Goal: Task Accomplishment & Management: Manage account settings

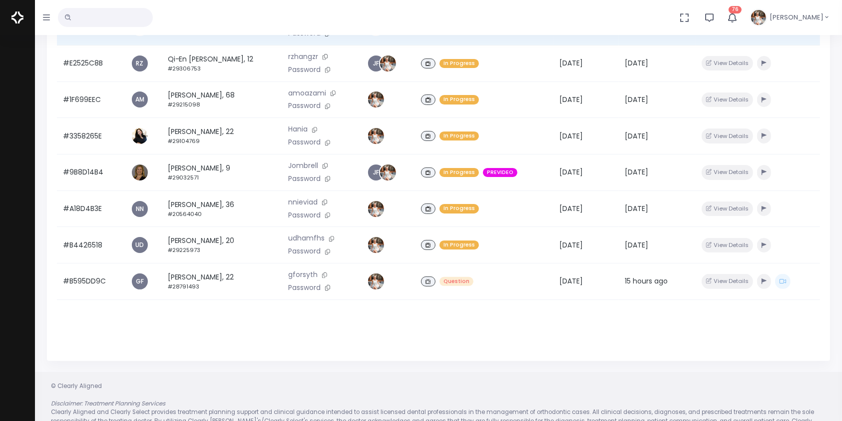
scroll to position [216, 0]
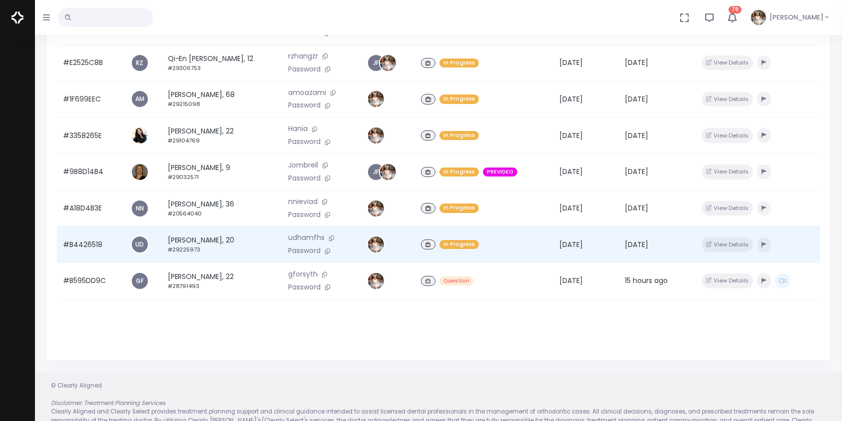
click at [100, 253] on td "#B4426518" at bounding box center [91, 244] width 68 height 36
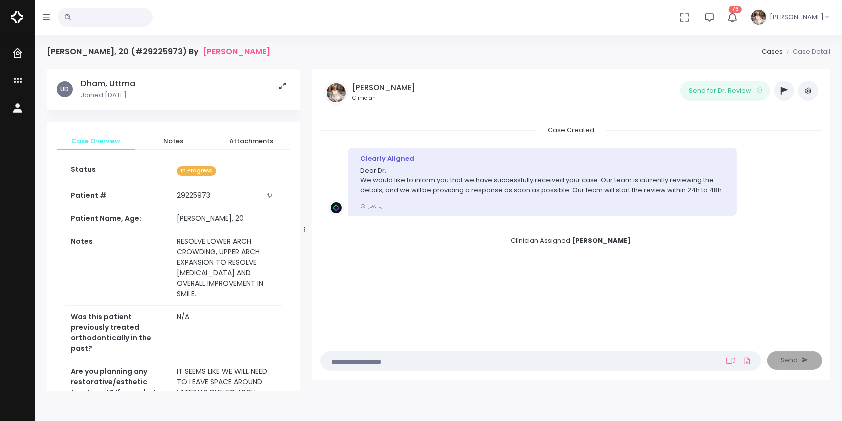
drag, startPoint x: 120, startPoint y: 208, endPoint x: 459, endPoint y: 299, distance: 351.0
click at [459, 299] on div "Case Created Clearly Aligned Dear Dr. We would like to inform you that we have …" at bounding box center [571, 228] width 502 height 207
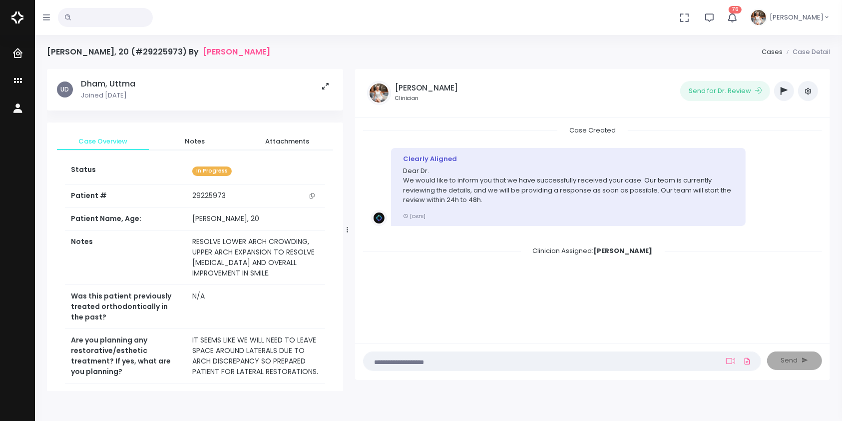
drag, startPoint x: 303, startPoint y: 230, endPoint x: 336, endPoint y: 230, distance: 33.0
click at [347, 231] on div at bounding box center [347, 229] width 5 height 315
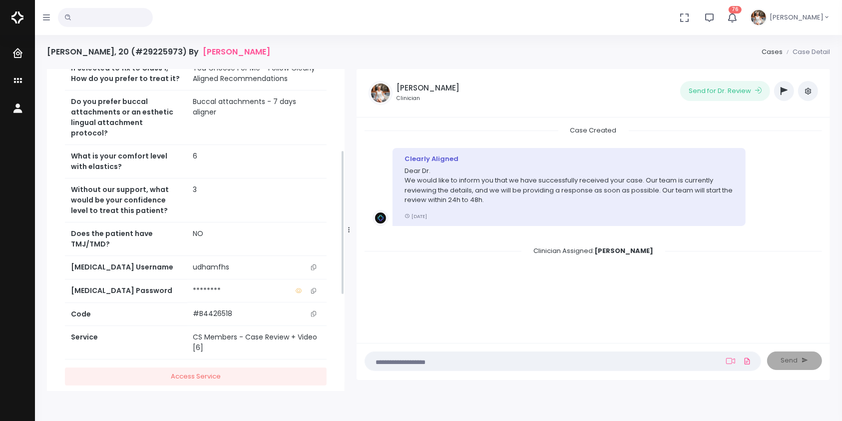
scroll to position [392, 0]
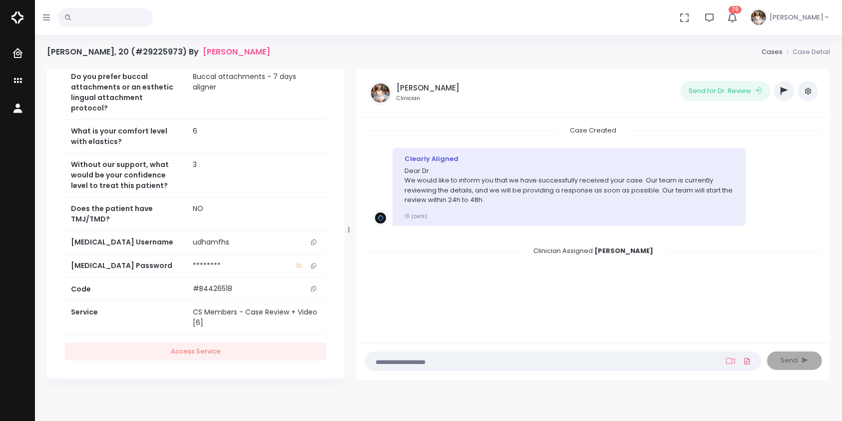
click at [314, 242] on icon "scrollable content" at bounding box center [313, 241] width 5 height 5
click at [20, 77] on icon "scrollable content" at bounding box center [19, 81] width 14 height 12
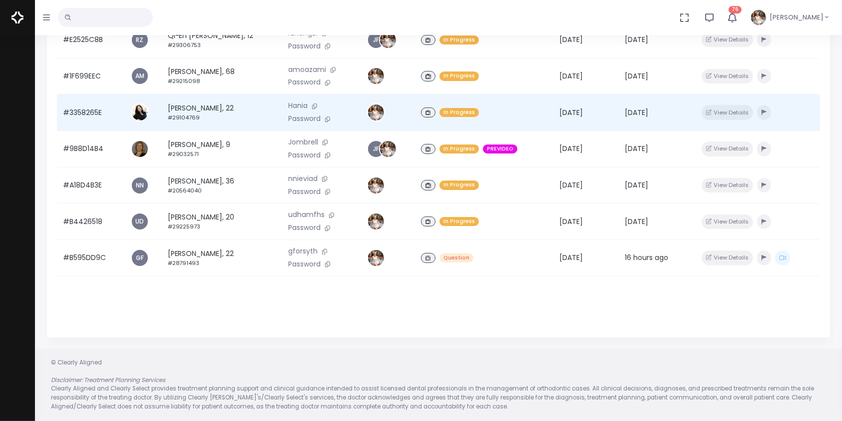
scroll to position [16, 0]
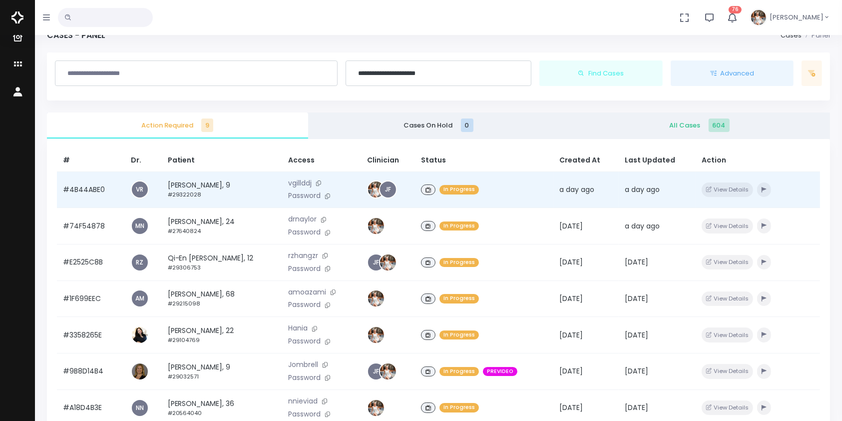
click at [92, 192] on td "#4B44ABE0" at bounding box center [91, 189] width 68 height 36
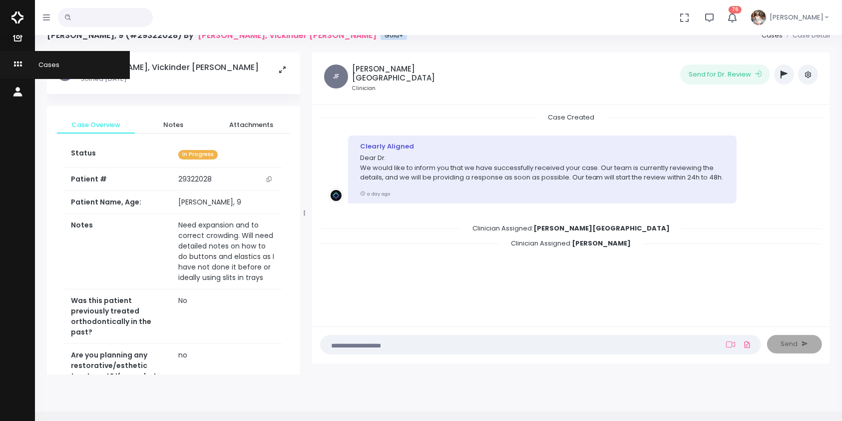
click at [11, 71] on link "Cases" at bounding box center [65, 64] width 130 height 27
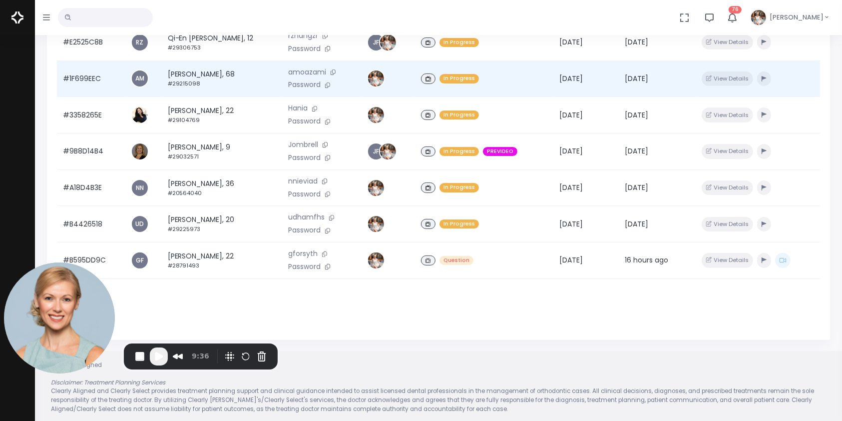
scroll to position [239, 0]
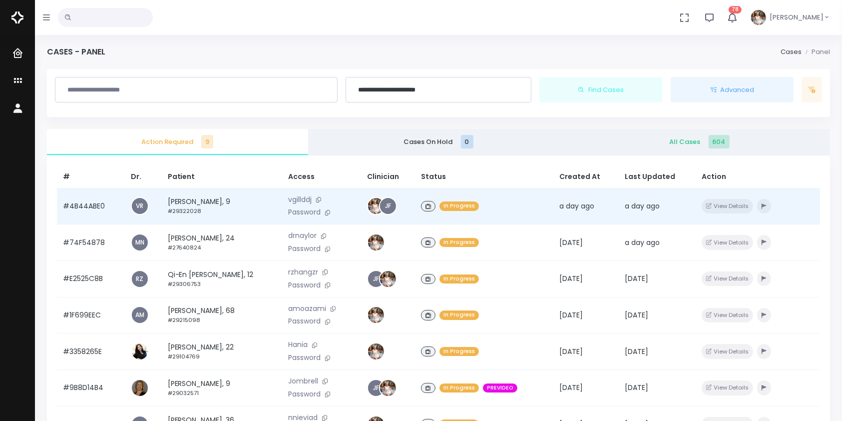
click at [87, 205] on td "#4B44ABE0" at bounding box center [91, 206] width 68 height 36
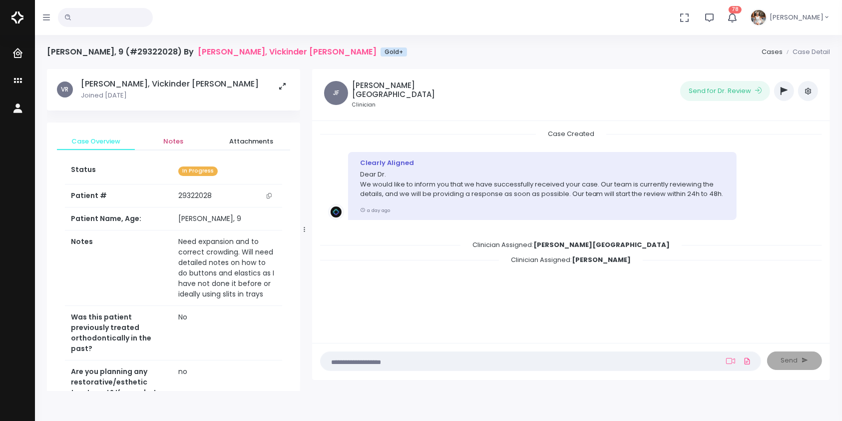
click at [162, 142] on span "Notes" at bounding box center [174, 141] width 62 height 10
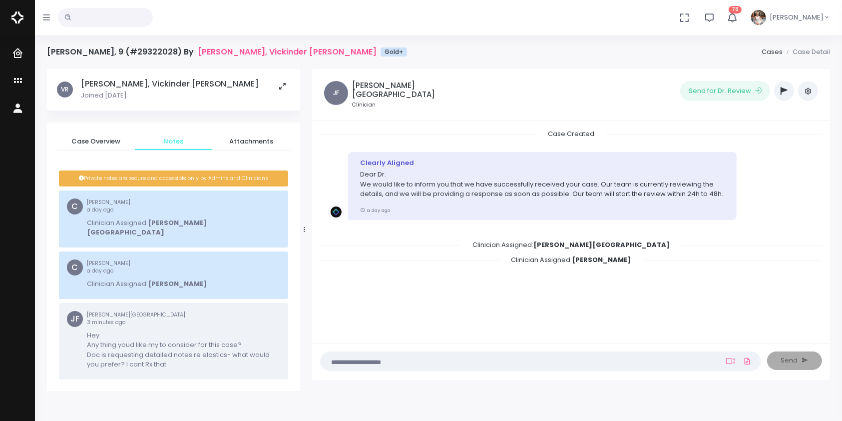
scroll to position [79, 0]
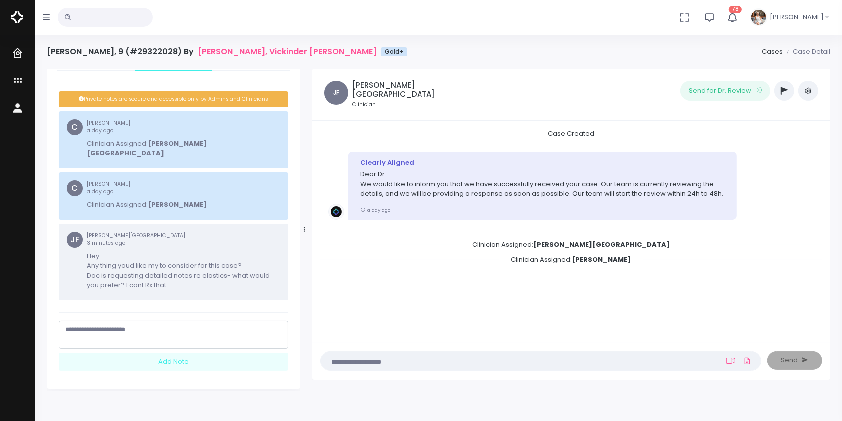
click at [164, 325] on textarea "scrollable content" at bounding box center [173, 334] width 216 height 19
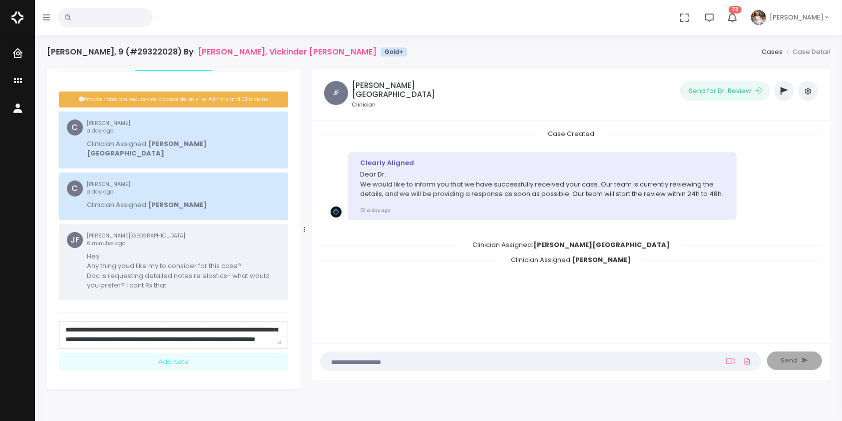
scroll to position [77, 0]
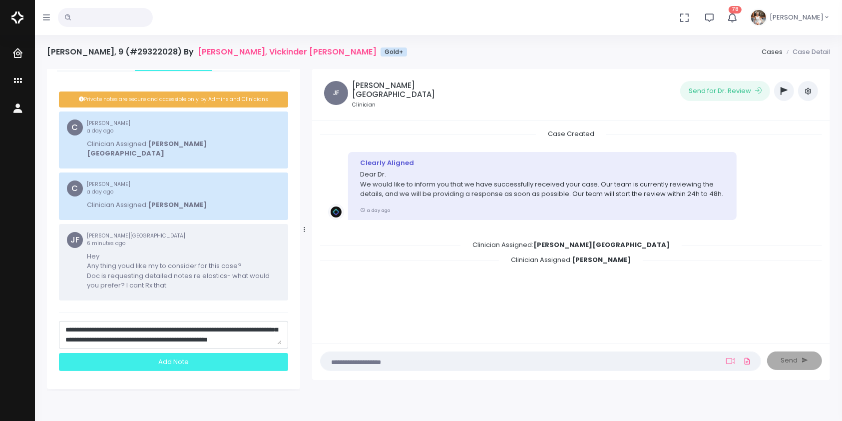
type textarea "**********"
click at [198, 354] on div "Add Note" at bounding box center [173, 362] width 229 height 18
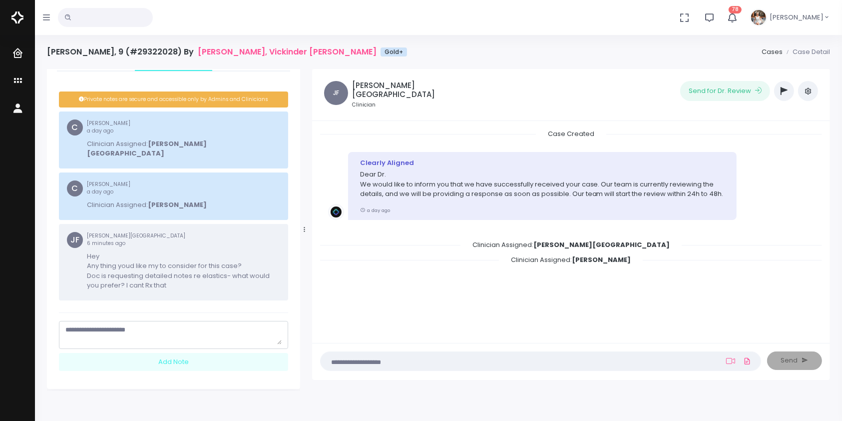
scroll to position [0, 0]
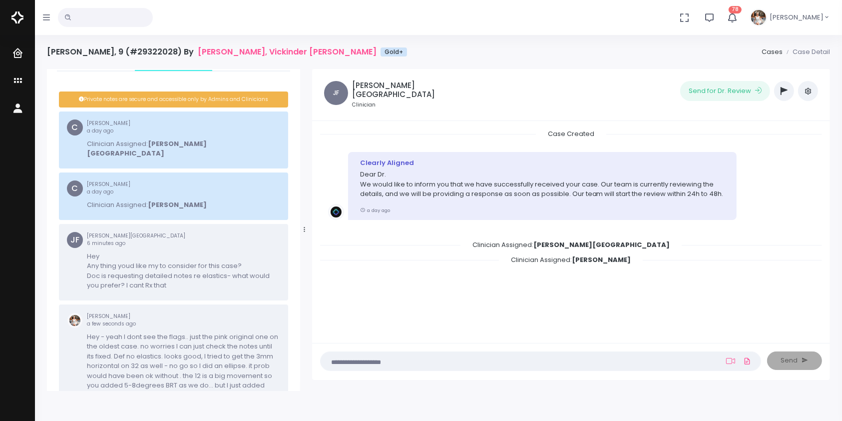
click at [738, 361] on ul "(Obrigatório) Attach Video" at bounding box center [738, 361] width 29 height 18
click at [729, 362] on icon at bounding box center [730, 361] width 9 height 8
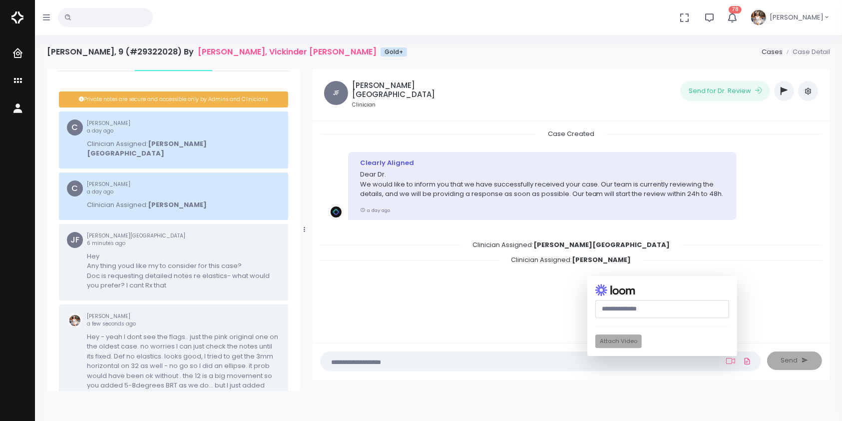
click at [664, 312] on input "text" at bounding box center [662, 309] width 134 height 18
paste input "**********"
type input "**********"
click at [631, 339] on button "Attach Video" at bounding box center [618, 341] width 46 height 13
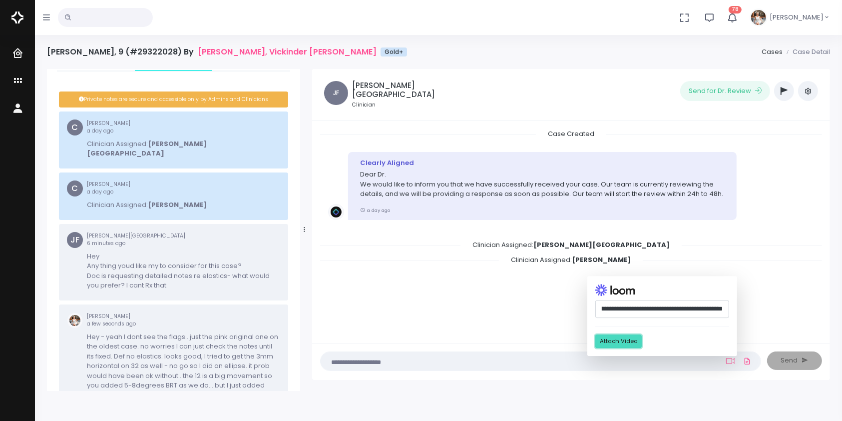
scroll to position [0, 0]
drag, startPoint x: 579, startPoint y: 339, endPoint x: 516, endPoint y: 358, distance: 65.6
click at [571, 362] on div "**********" at bounding box center [571, 361] width 518 height 37
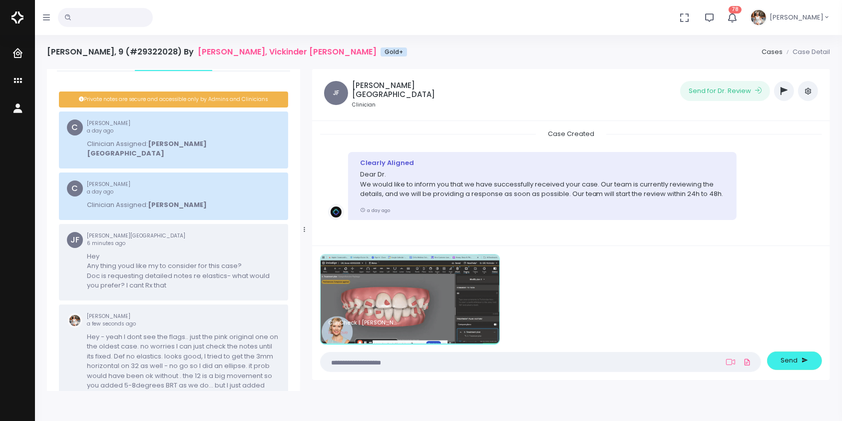
click at [475, 358] on textarea at bounding box center [521, 361] width 389 height 11
click at [458, 361] on textarea at bounding box center [521, 361] width 389 height 11
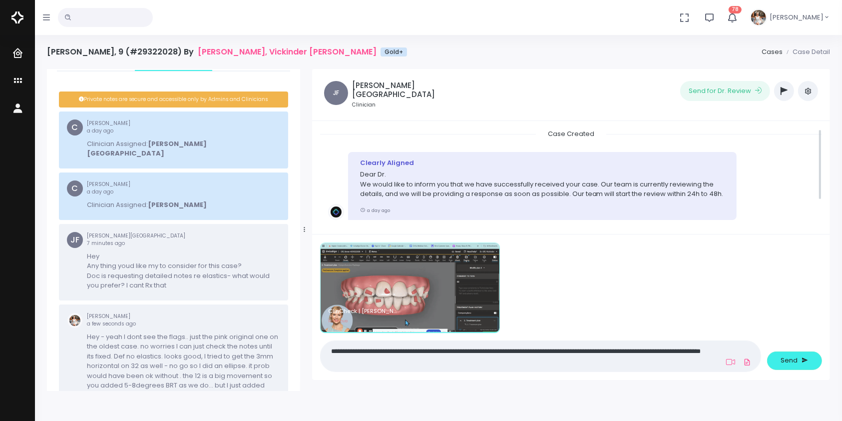
scroll to position [40, 0]
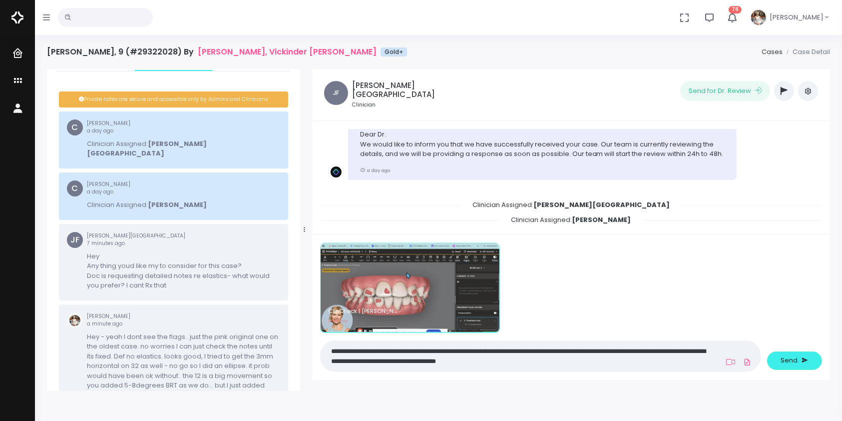
click at [379, 359] on textarea "**********" at bounding box center [521, 356] width 389 height 22
click at [522, 357] on textarea "**********" at bounding box center [521, 356] width 389 height 22
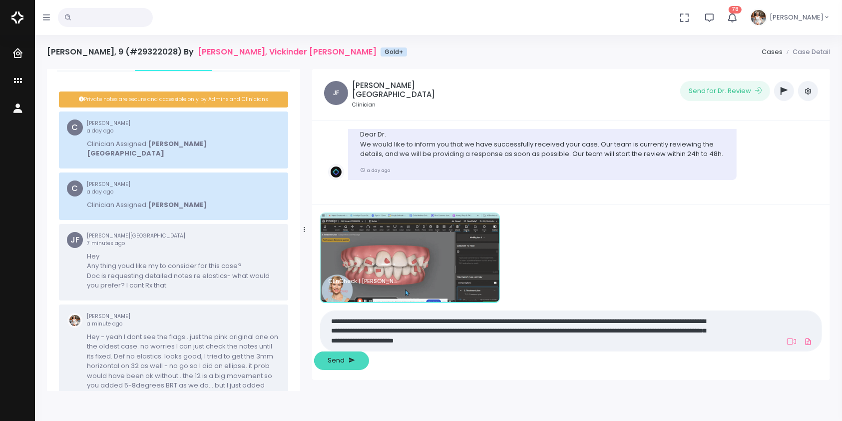
type textarea "**********"
click at [345, 357] on span "Send" at bounding box center [336, 360] width 17 height 10
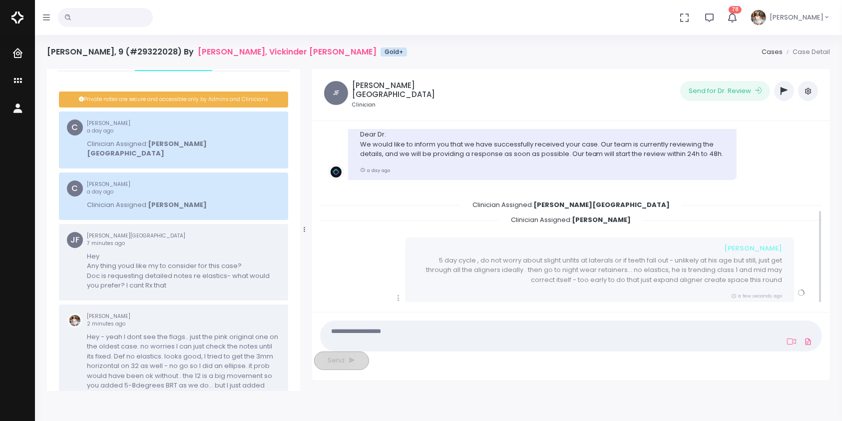
scroll to position [136, 0]
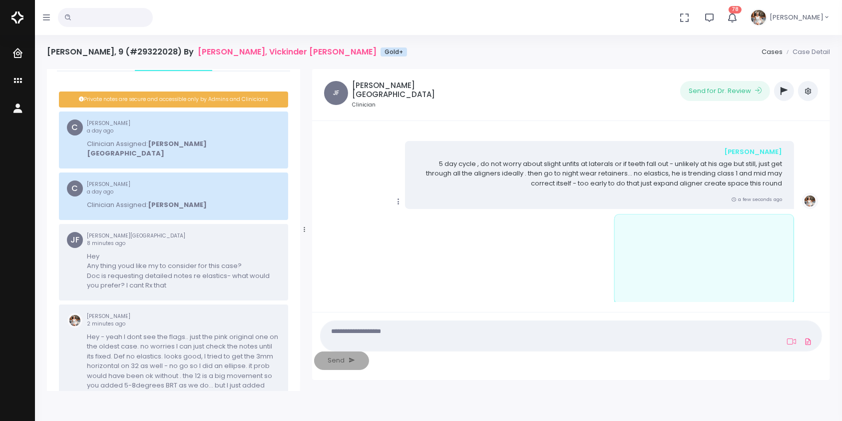
click at [400, 198] on icon "scrollable content" at bounding box center [398, 201] width 9 height 9
click at [424, 218] on link "Mark as Video Review" at bounding box center [445, 220] width 104 height 15
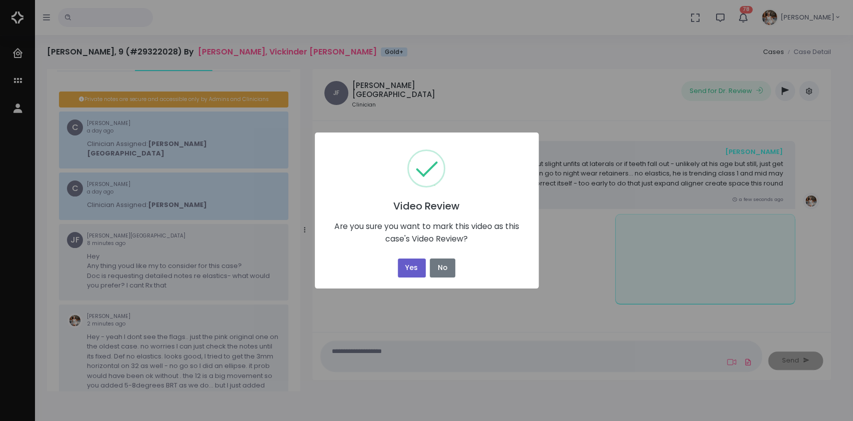
click at [408, 272] on button "Yes" at bounding box center [412, 267] width 28 height 19
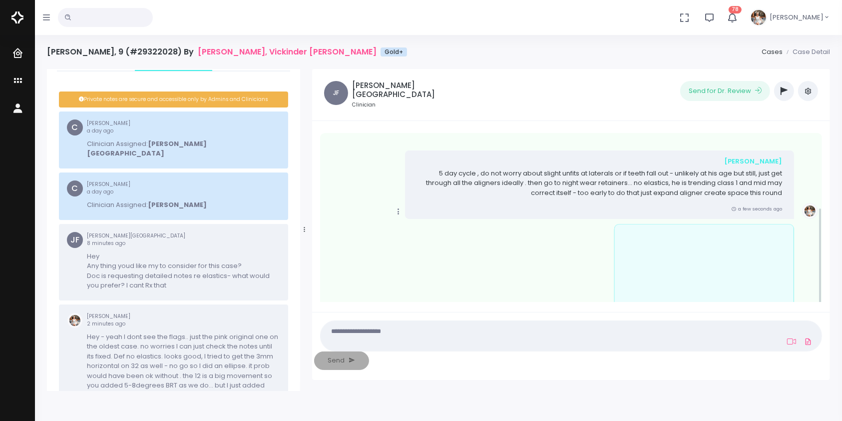
scroll to position [146, 0]
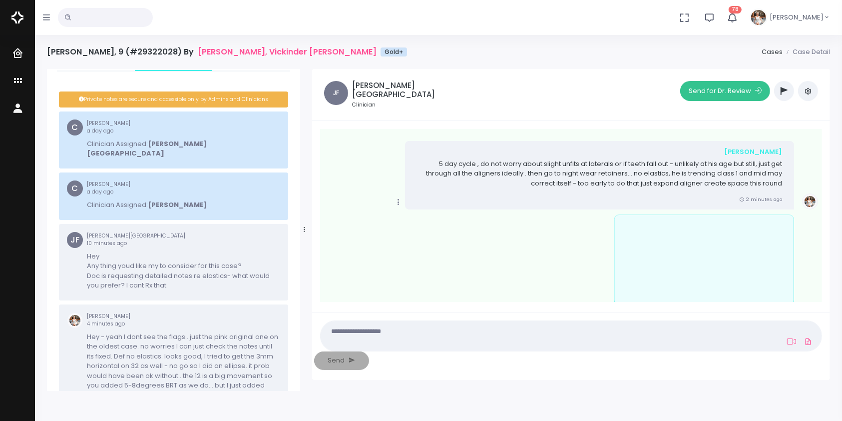
click at [715, 90] on button "Send for Dr. Review" at bounding box center [725, 91] width 90 height 20
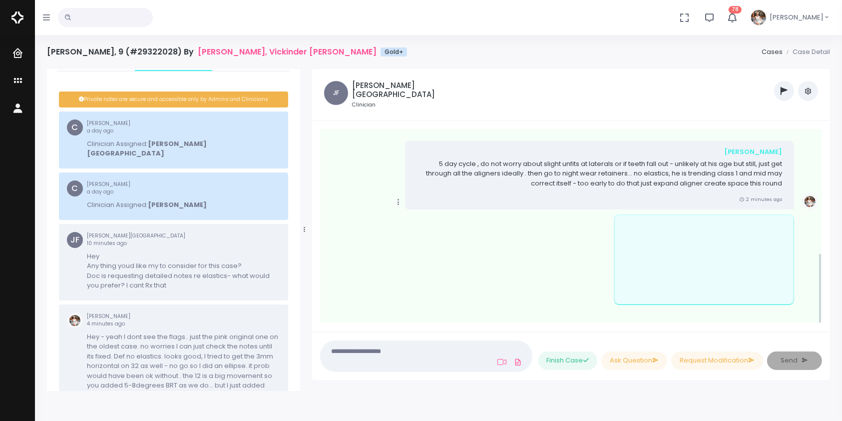
scroll to position [336, 0]
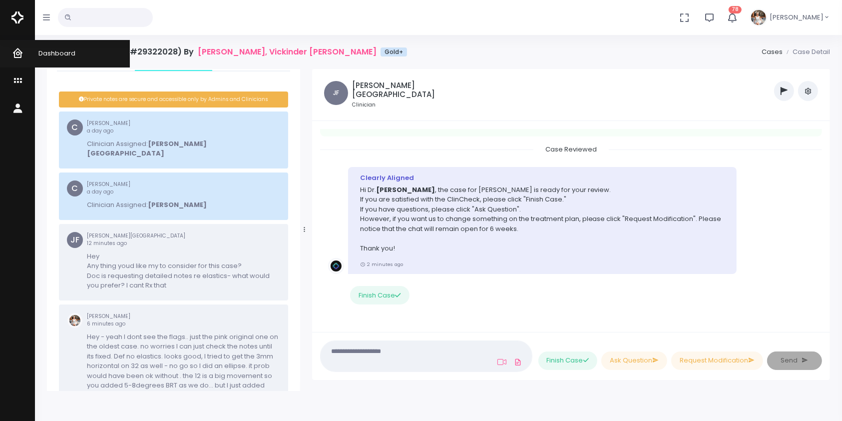
click at [20, 56] on icon "scrollable content" at bounding box center [19, 53] width 14 height 12
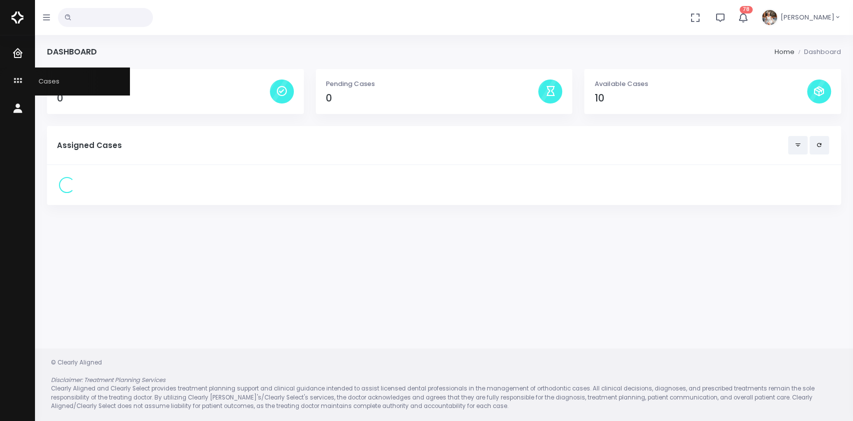
click at [20, 86] on icon "scrollable content" at bounding box center [19, 81] width 14 height 12
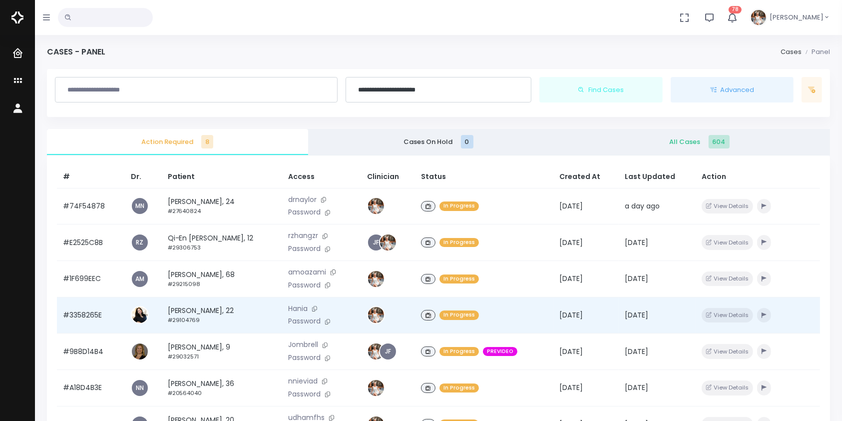
scroll to position [239, 0]
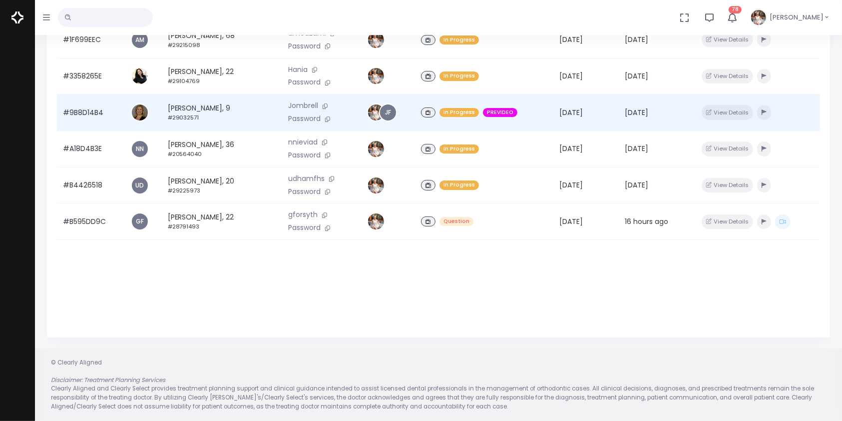
click at [76, 116] on td "#9B8D14B4" at bounding box center [91, 112] width 68 height 36
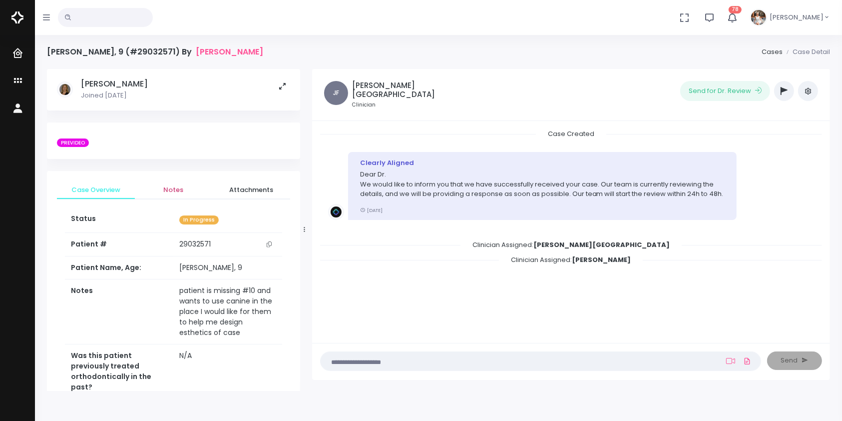
click at [178, 193] on span "Notes" at bounding box center [174, 190] width 62 height 10
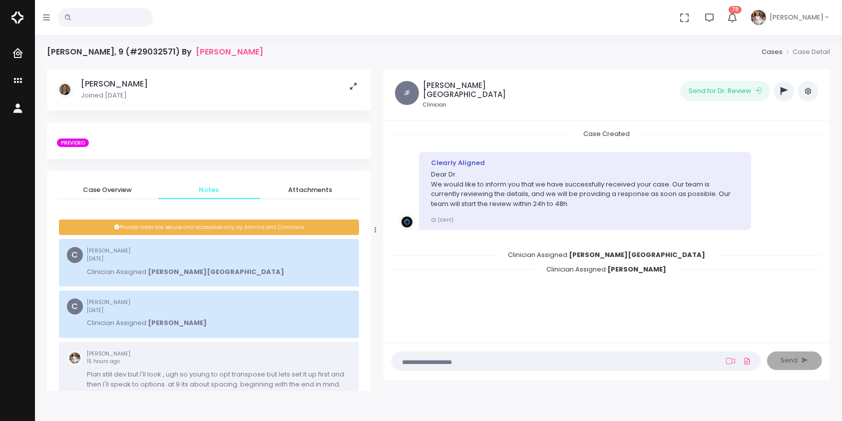
drag, startPoint x: 305, startPoint y: 228, endPoint x: 376, endPoint y: 225, distance: 71.0
click at [376, 225] on div at bounding box center [375, 229] width 5 height 315
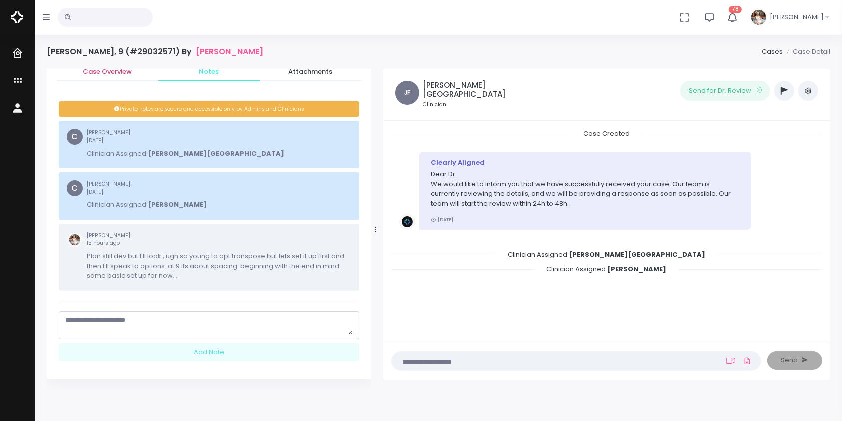
click at [133, 75] on span "Case Overview" at bounding box center [107, 72] width 85 height 10
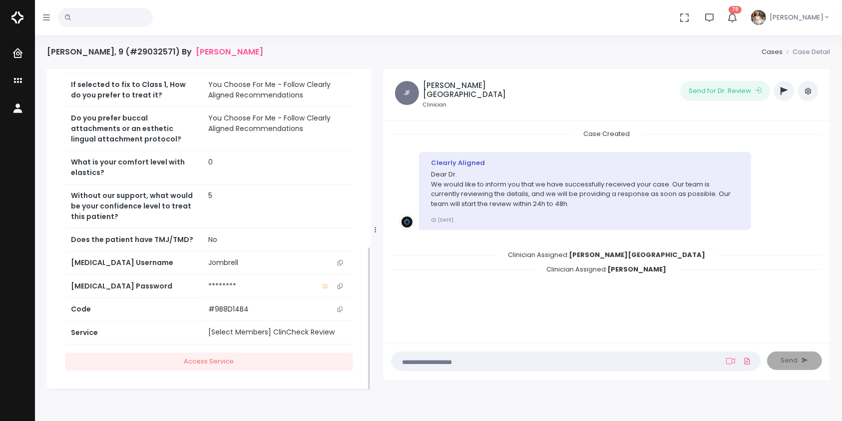
scroll to position [396, 0]
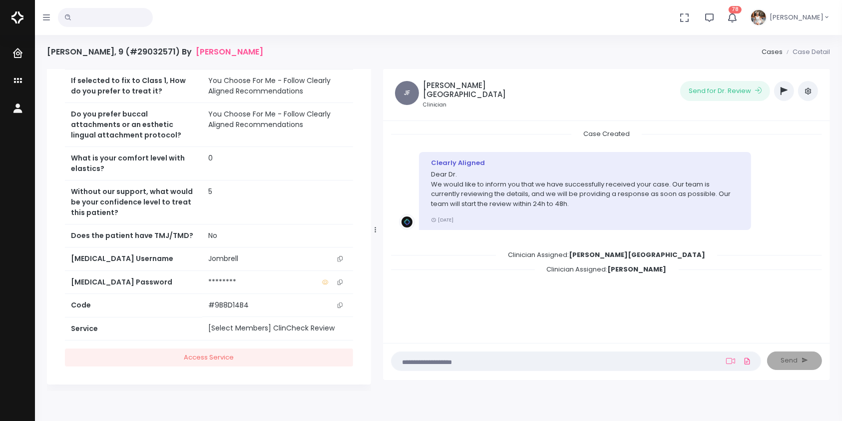
drag, startPoint x: 339, startPoint y: 252, endPoint x: 322, endPoint y: 213, distance: 42.5
click at [339, 256] on icon "scrollable content" at bounding box center [340, 258] width 5 height 5
click at [529, 372] on div "(Obrigatório) Posicione-se a frente da câmera para tirar uma selfie. Iniciar (O…" at bounding box center [606, 361] width 447 height 37
click at [538, 365] on textarea at bounding box center [557, 360] width 318 height 11
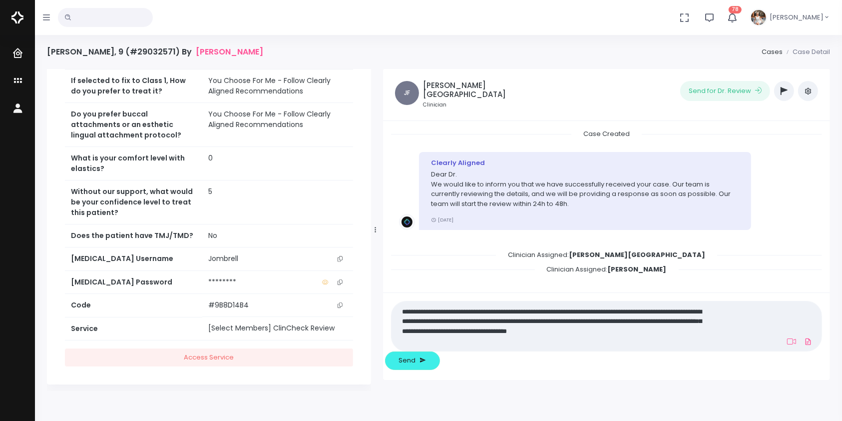
scroll to position [0, 0]
click at [712, 347] on textarea "**********" at bounding box center [557, 326] width 318 height 42
click at [639, 347] on textarea "**********" at bounding box center [557, 326] width 318 height 42
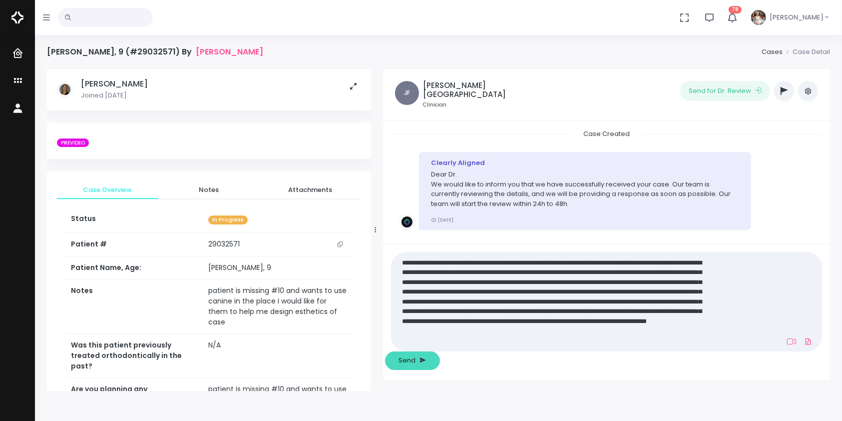
type textarea "**********"
click at [416, 360] on span "Send" at bounding box center [407, 360] width 17 height 10
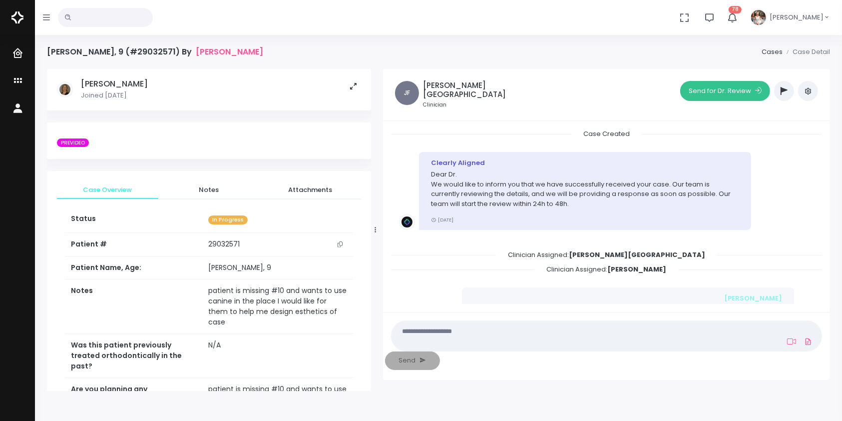
click at [701, 93] on button "Send for Dr. Review" at bounding box center [725, 91] width 90 height 20
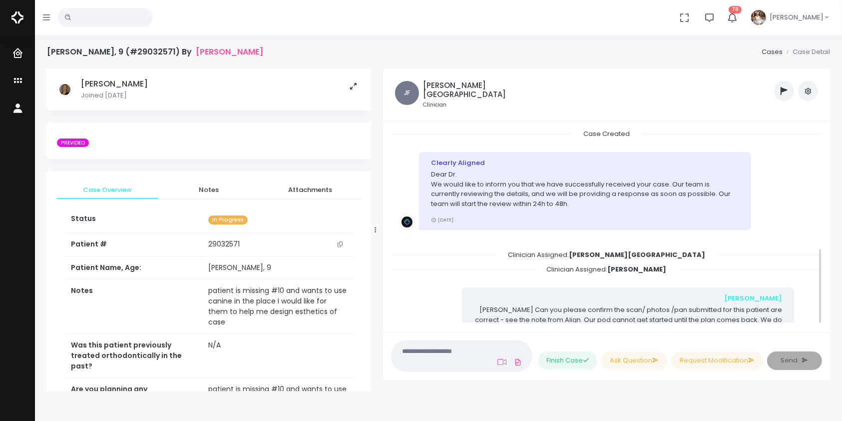
scroll to position [298, 0]
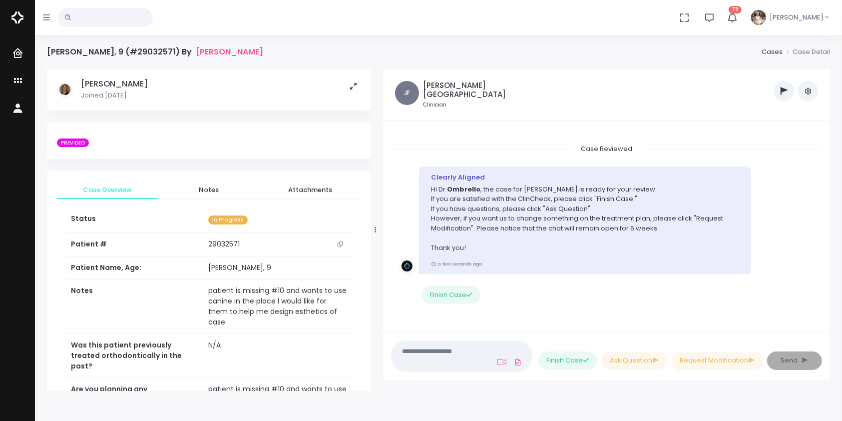
click at [786, 95] on button "button" at bounding box center [784, 91] width 20 height 20
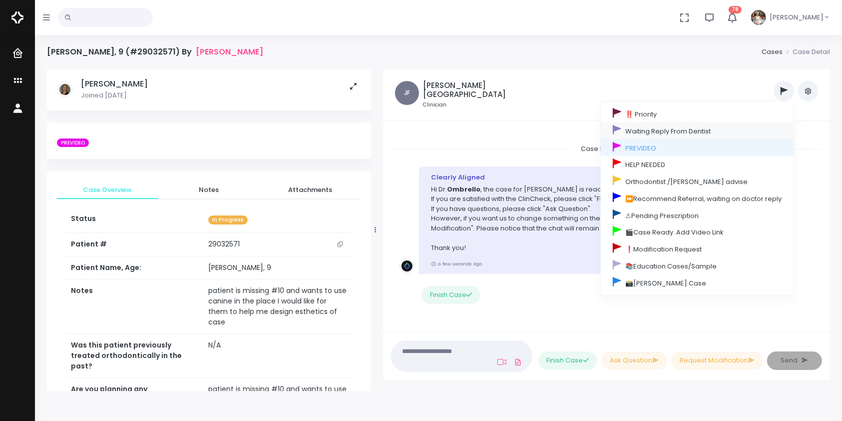
click at [673, 132] on link "Waiting Reply From Dentist" at bounding box center [697, 130] width 193 height 17
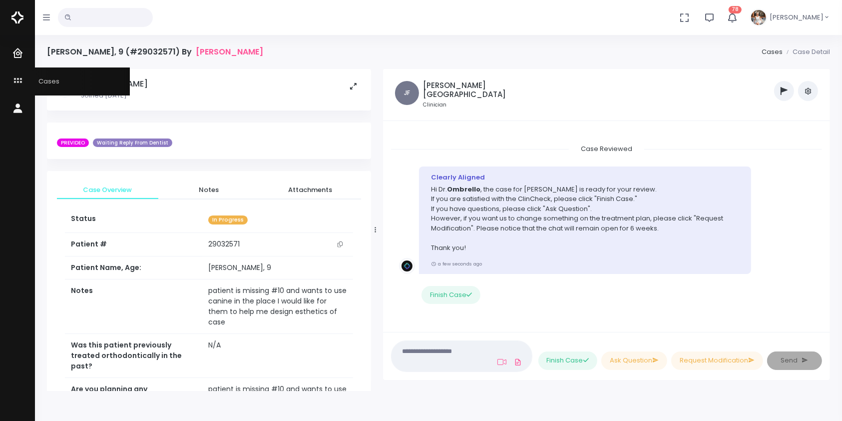
click at [13, 80] on icon "scrollable content" at bounding box center [19, 81] width 14 height 12
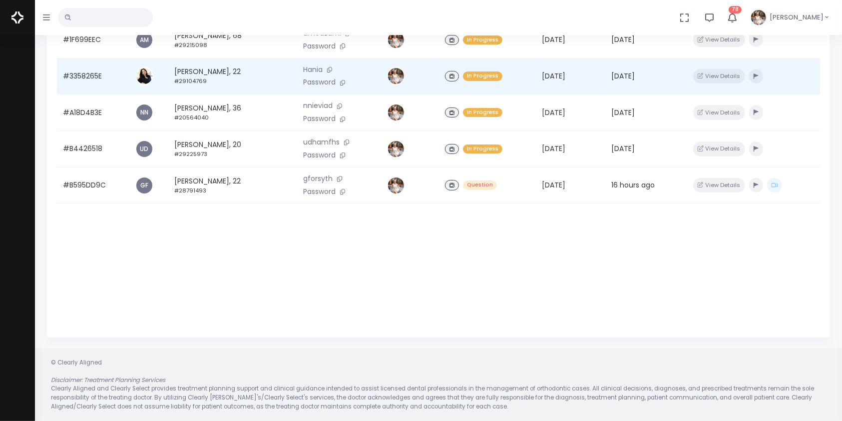
scroll to position [16, 0]
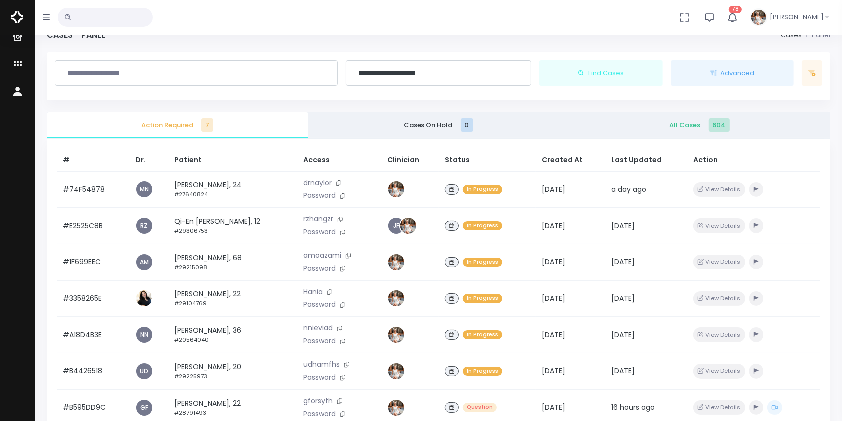
click at [105, 17] on input "text" at bounding box center [105, 17] width 95 height 19
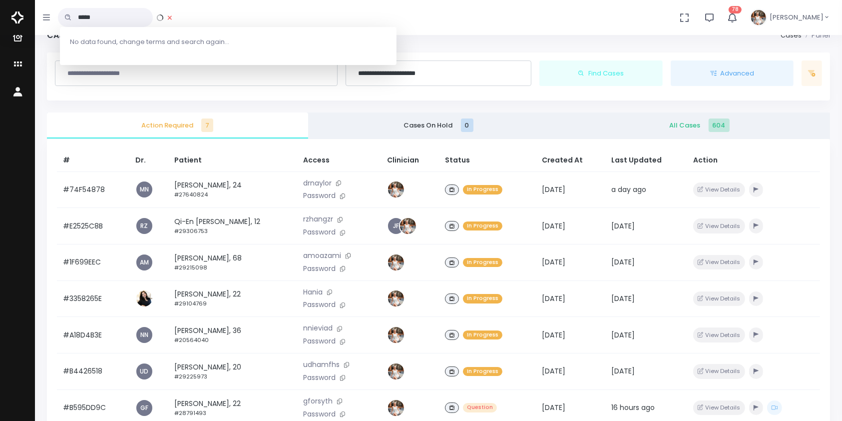
type input "*****"
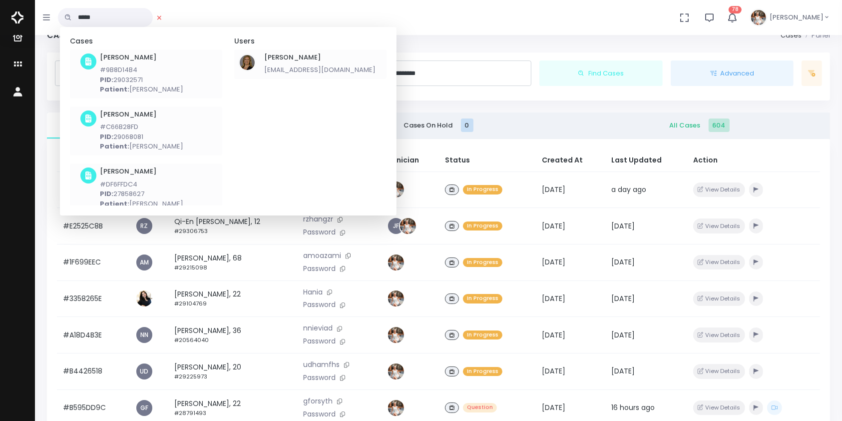
click at [112, 69] on p "#9B8D14B4" at bounding box center [141, 70] width 83 height 10
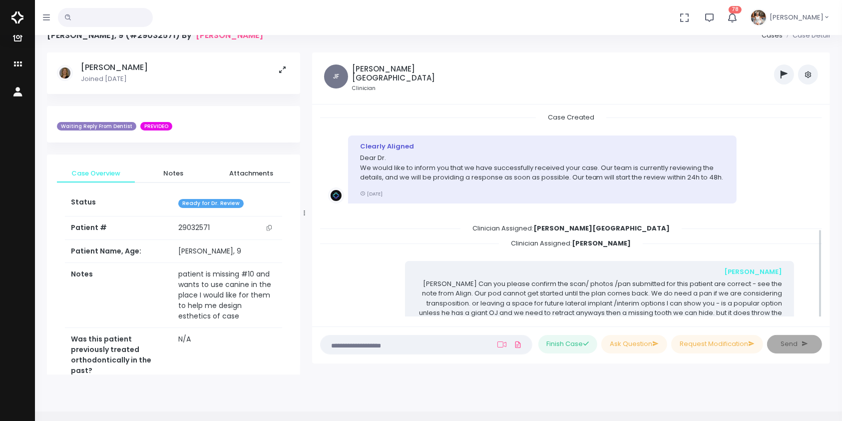
scroll to position [268, 0]
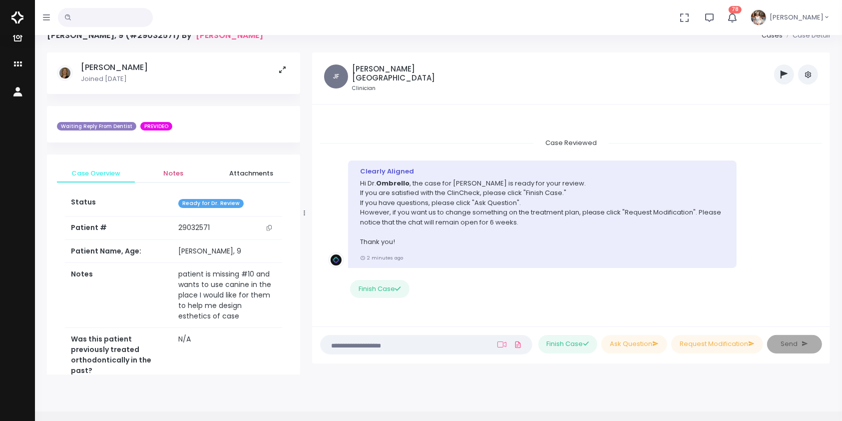
click at [173, 170] on span "Notes" at bounding box center [174, 173] width 62 height 10
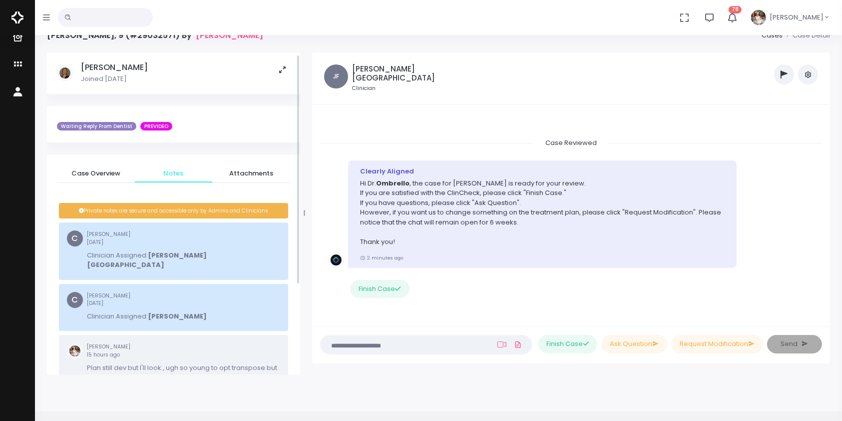
scroll to position [128, 0]
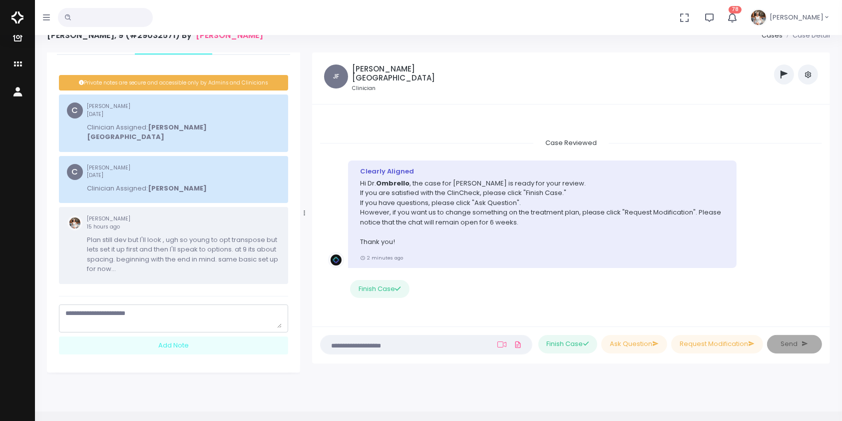
click at [136, 308] on textarea "scrollable content" at bounding box center [173, 317] width 216 height 19
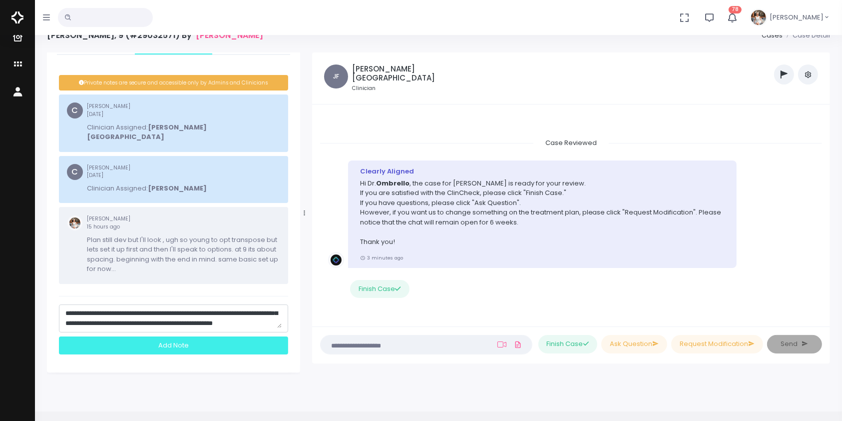
type textarea "**********"
click at [172, 338] on div "Add Note" at bounding box center [173, 345] width 229 height 18
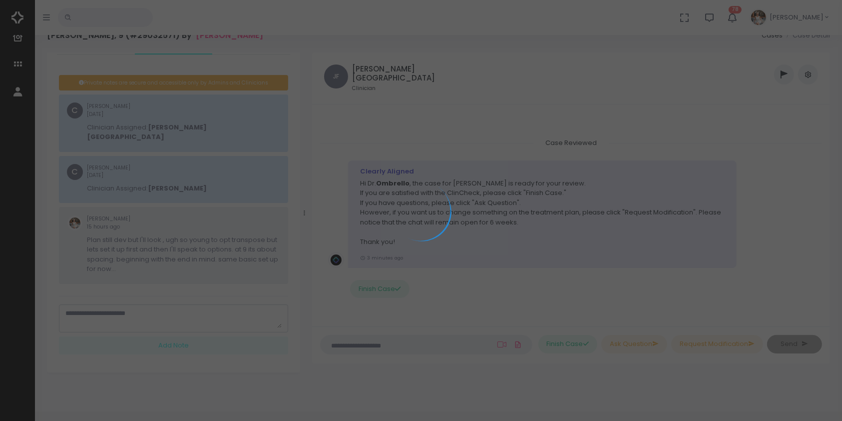
scroll to position [0, 0]
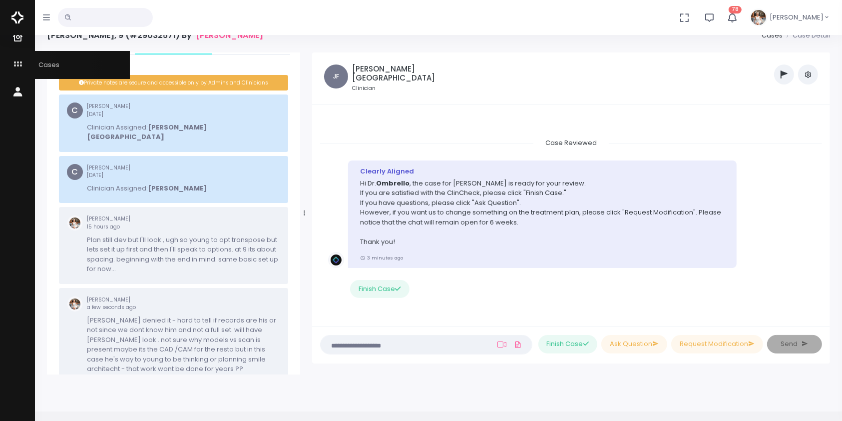
click at [16, 64] on icon "scrollable content" at bounding box center [19, 64] width 14 height 12
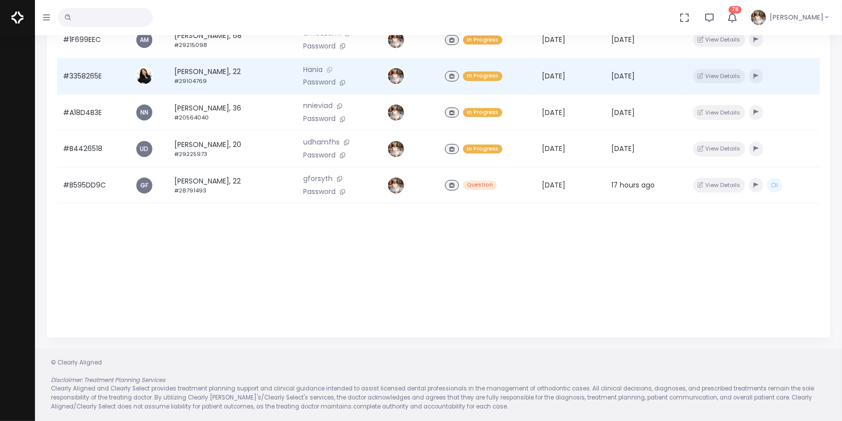
scroll to position [16, 0]
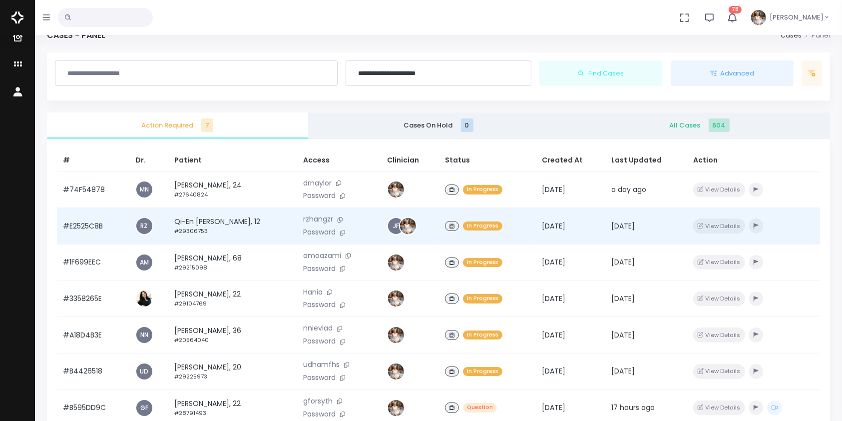
click at [74, 227] on td "#E2525C8B" at bounding box center [93, 226] width 72 height 36
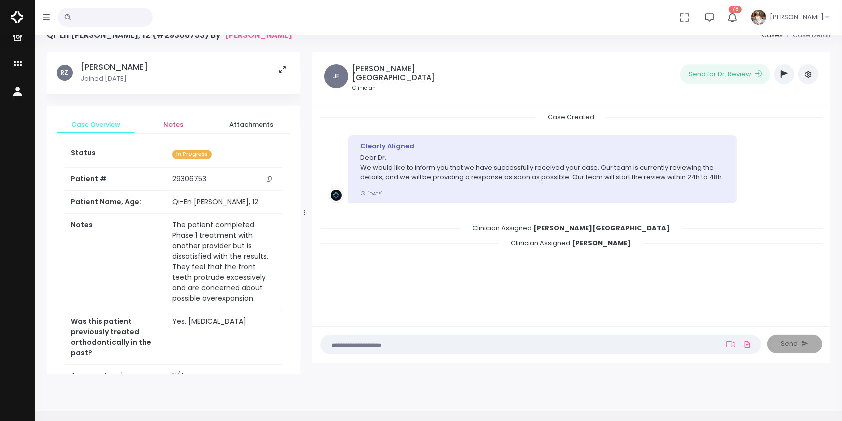
click at [167, 121] on span "Notes" at bounding box center [174, 125] width 62 height 10
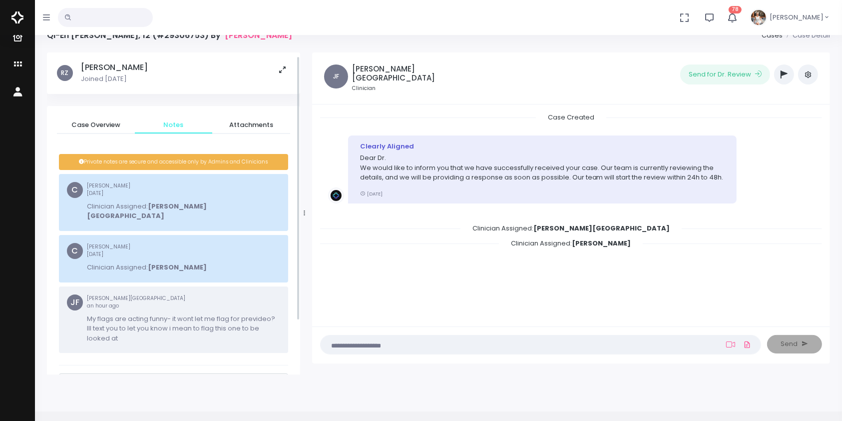
scroll to position [69, 0]
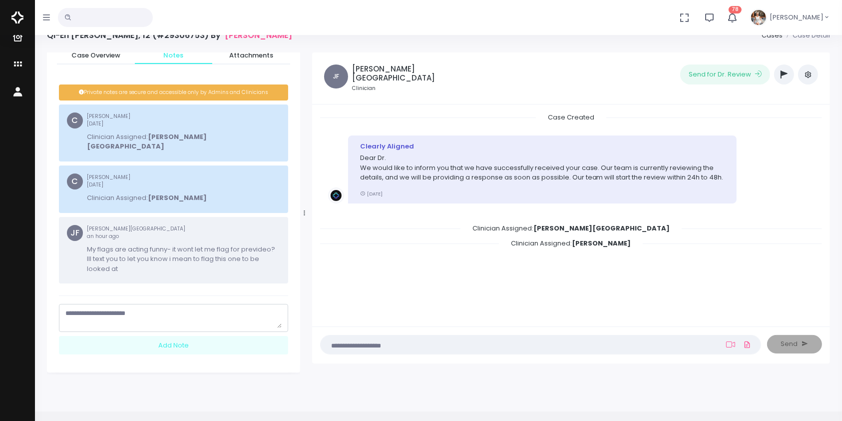
click at [182, 308] on textarea "scrollable content" at bounding box center [173, 317] width 216 height 19
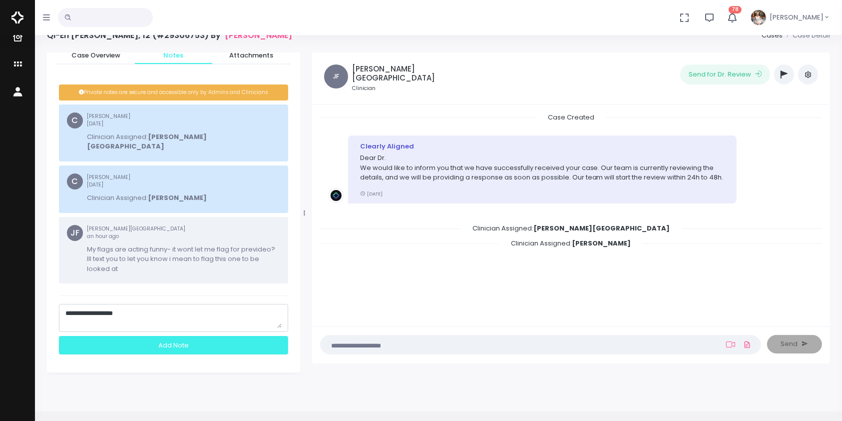
type textarea "**********"
click at [176, 338] on div "Add Note" at bounding box center [173, 345] width 229 height 18
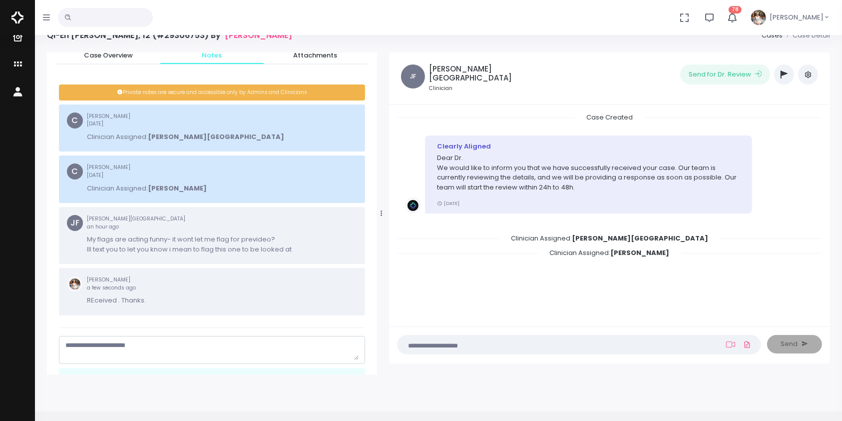
drag, startPoint x: 305, startPoint y: 213, endPoint x: 416, endPoint y: 216, distance: 110.4
click at [384, 216] on div at bounding box center [381, 212] width 5 height 315
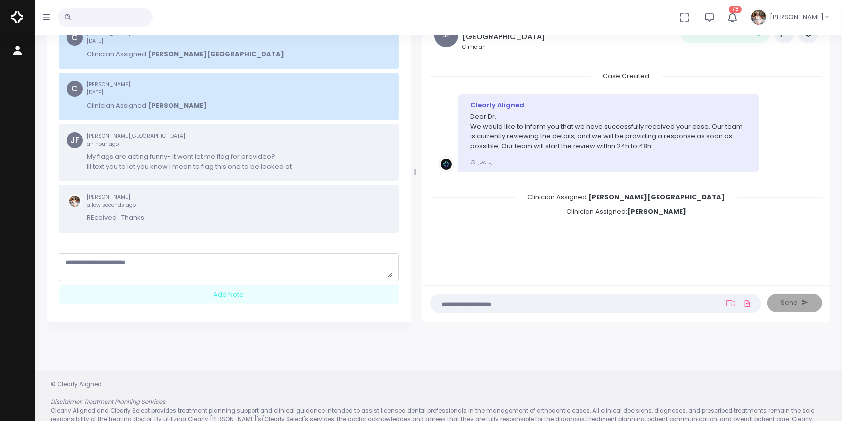
scroll to position [79, 0]
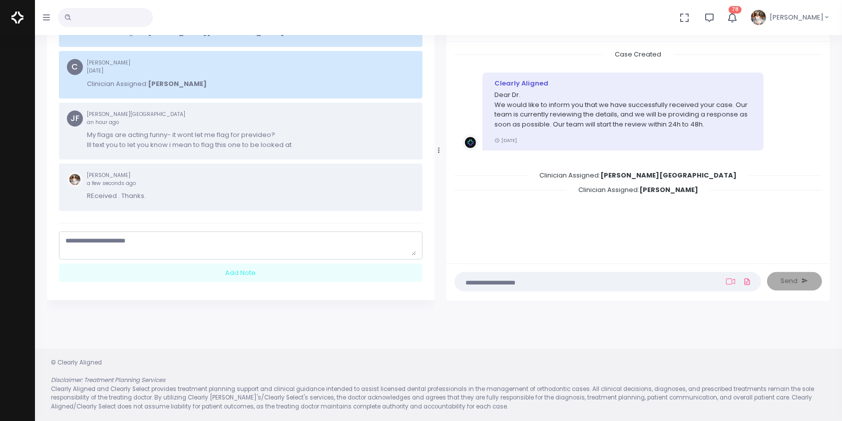
drag, startPoint x: 415, startPoint y: 153, endPoint x: 439, endPoint y: 154, distance: 24.0
click at [439, 154] on div at bounding box center [439, 150] width 5 height 315
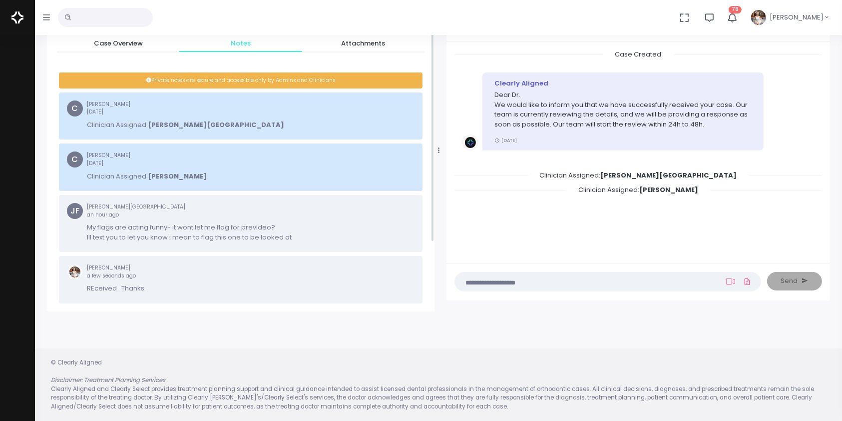
scroll to position [0, 0]
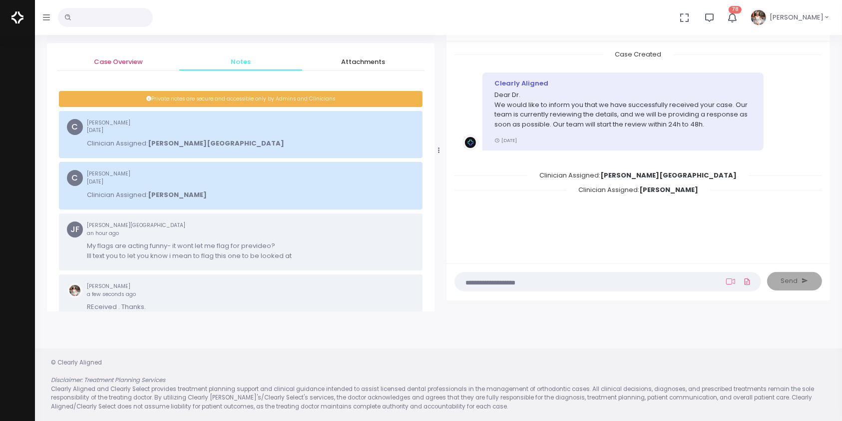
click at [120, 62] on span "Case Overview" at bounding box center [118, 62] width 106 height 10
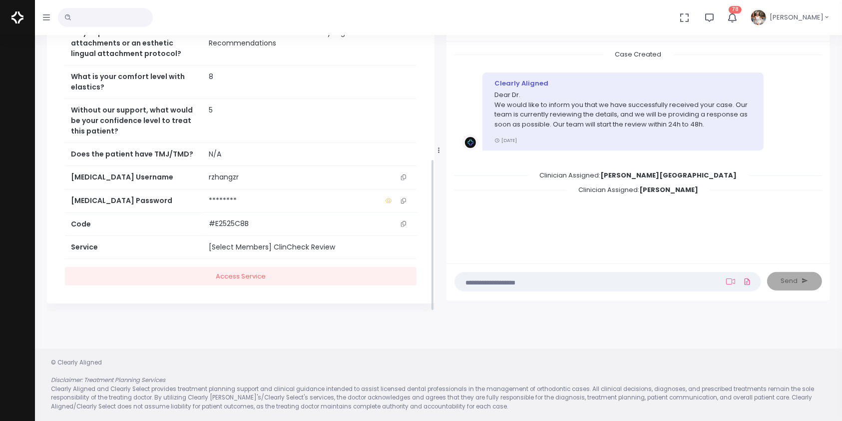
scroll to position [359, 0]
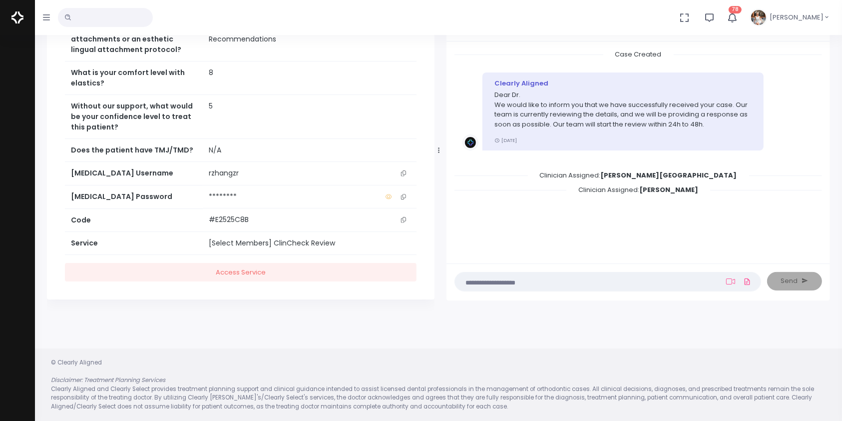
click at [404, 170] on icon "scrollable content" at bounding box center [403, 172] width 5 height 5
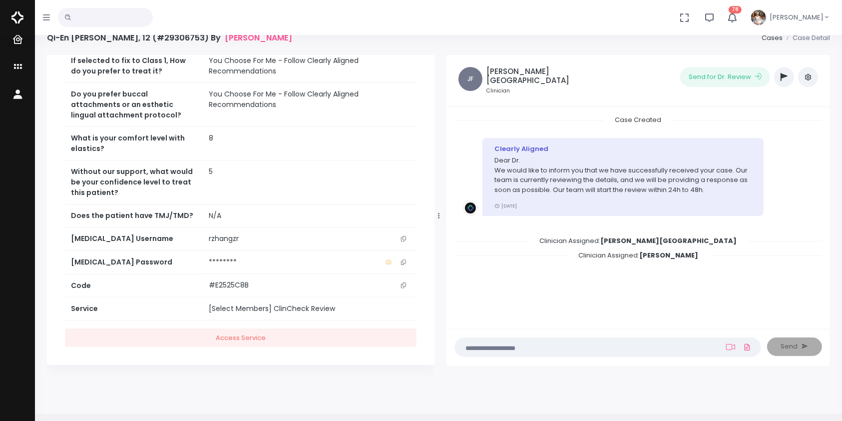
scroll to position [0, 0]
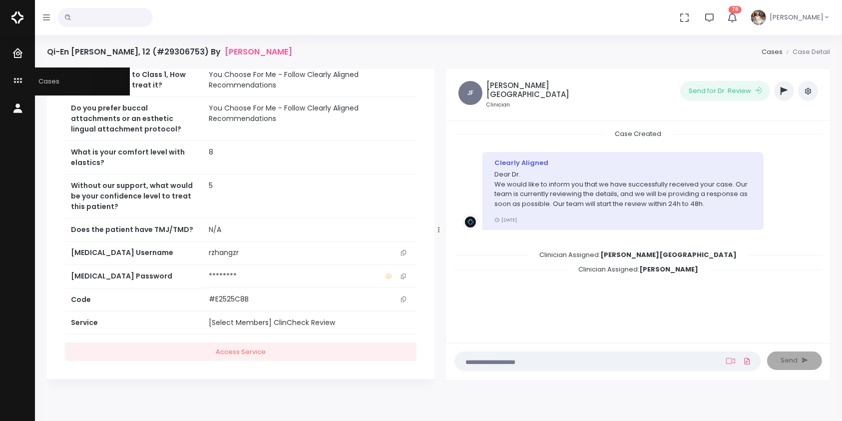
click at [15, 74] on link "Cases" at bounding box center [65, 80] width 130 height 27
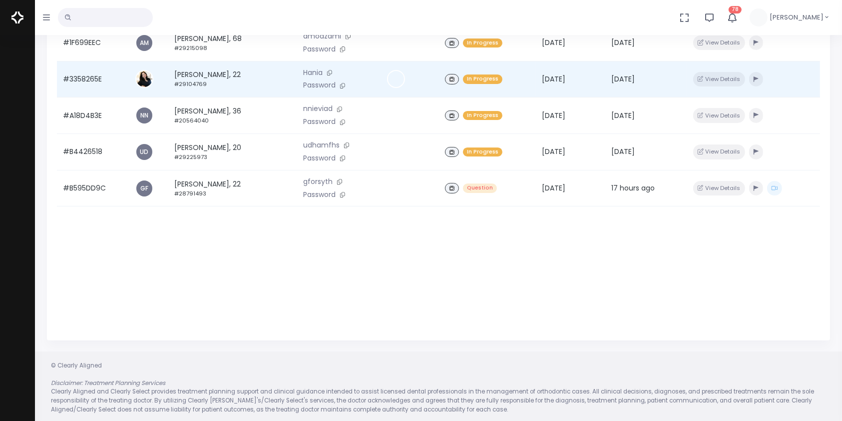
scroll to position [239, 0]
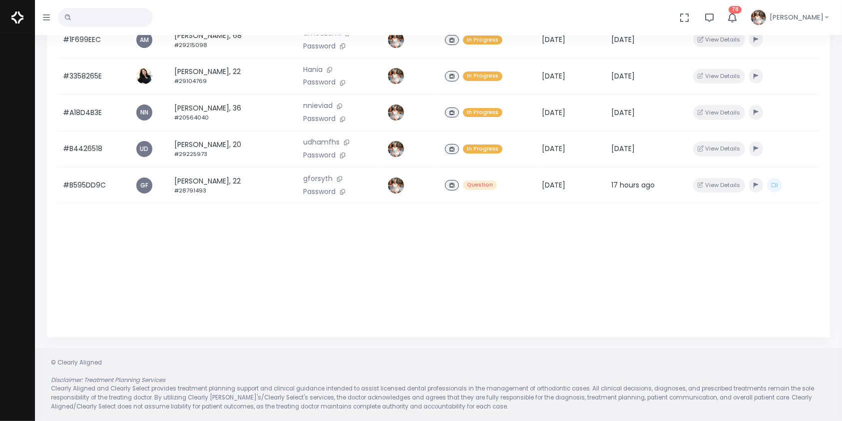
click at [107, 26] on input "text" at bounding box center [105, 17] width 95 height 19
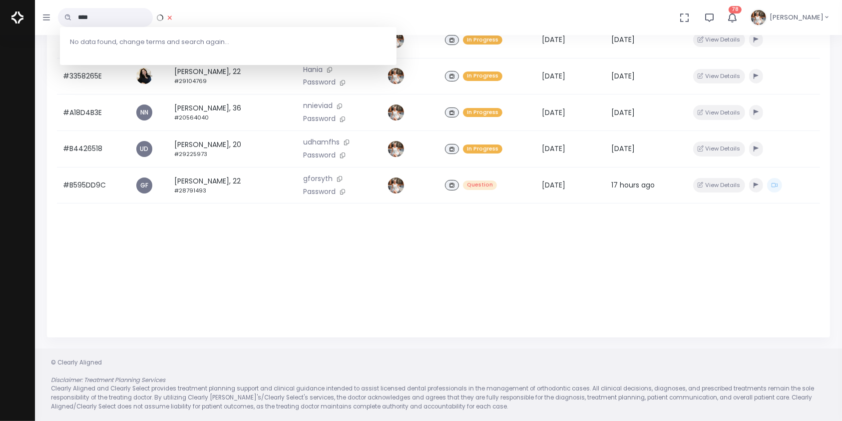
type input "****"
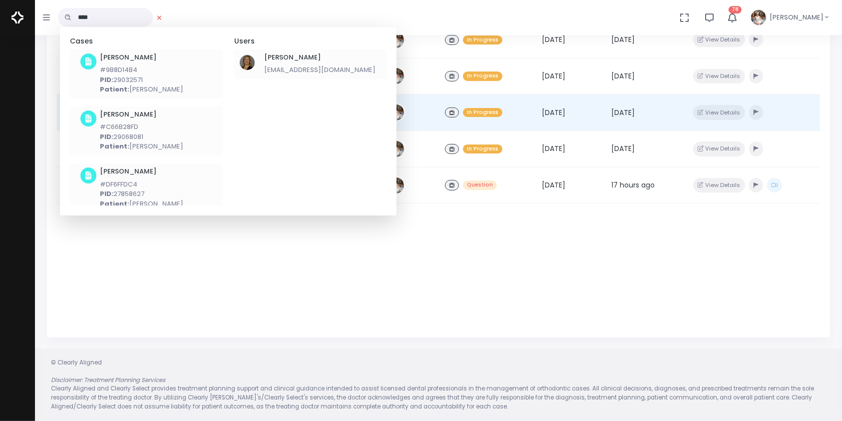
click at [124, 123] on p "#C66B28FD" at bounding box center [141, 127] width 83 height 10
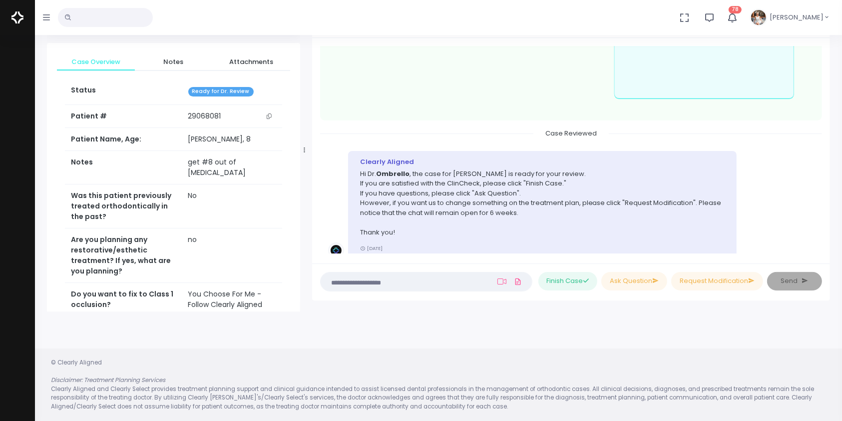
click at [431, 276] on textarea at bounding box center [407, 281] width 160 height 11
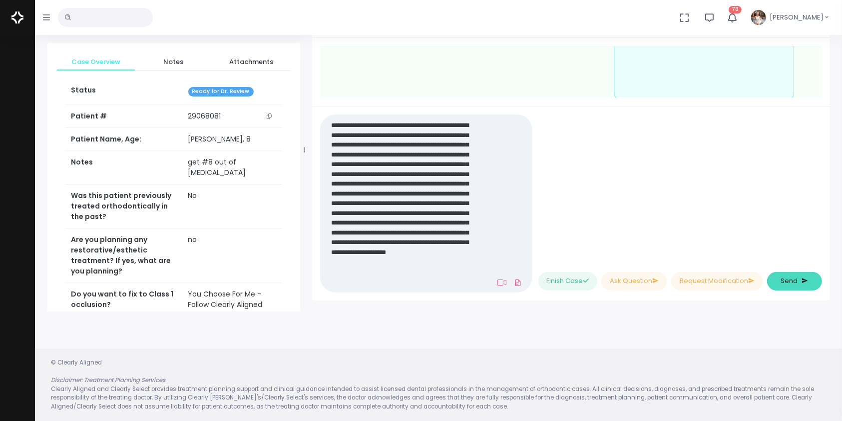
type textarea "**********"
click at [790, 280] on span "Send" at bounding box center [789, 281] width 17 height 10
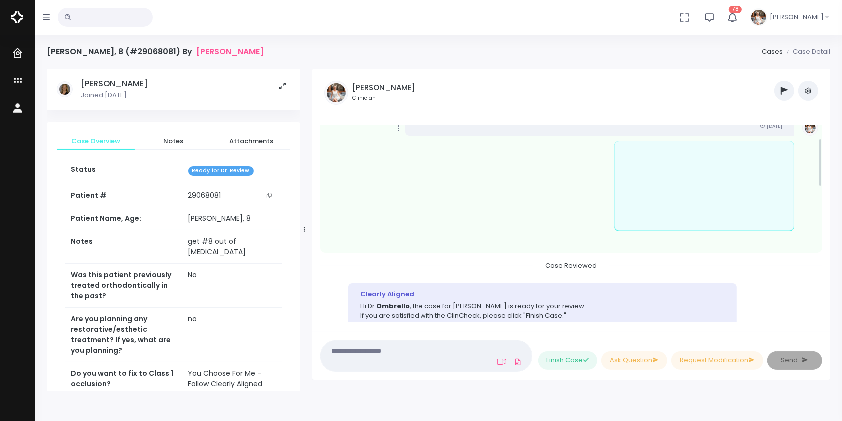
scroll to position [222, 0]
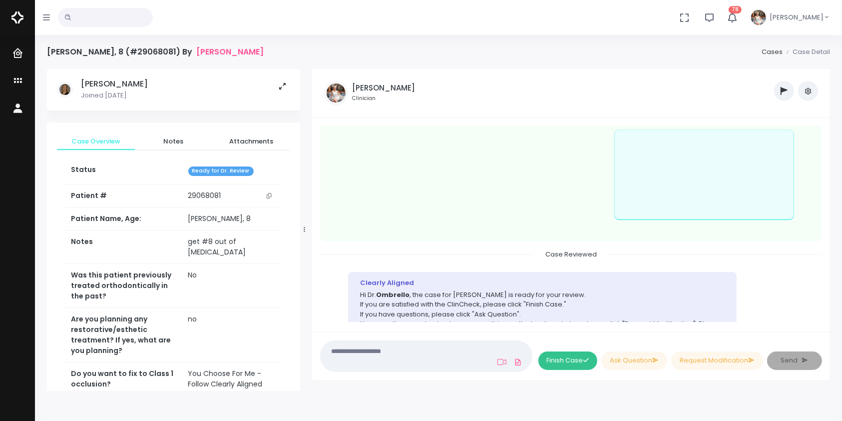
click at [560, 360] on button "Finish Case" at bounding box center [567, 360] width 59 height 18
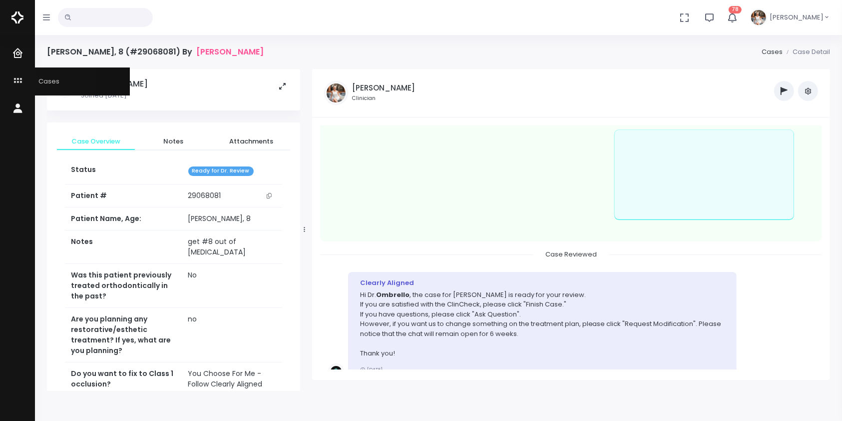
click at [17, 81] on icon "scrollable content" at bounding box center [19, 81] width 14 height 12
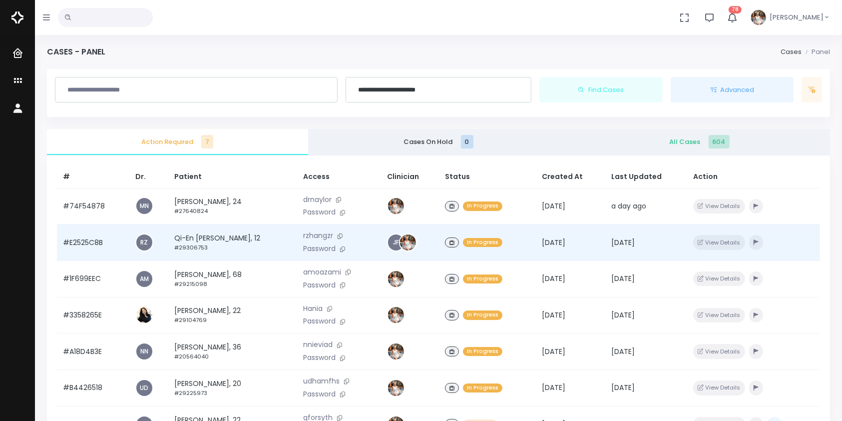
click at [90, 248] on td "#E2525C8B" at bounding box center [93, 242] width 72 height 36
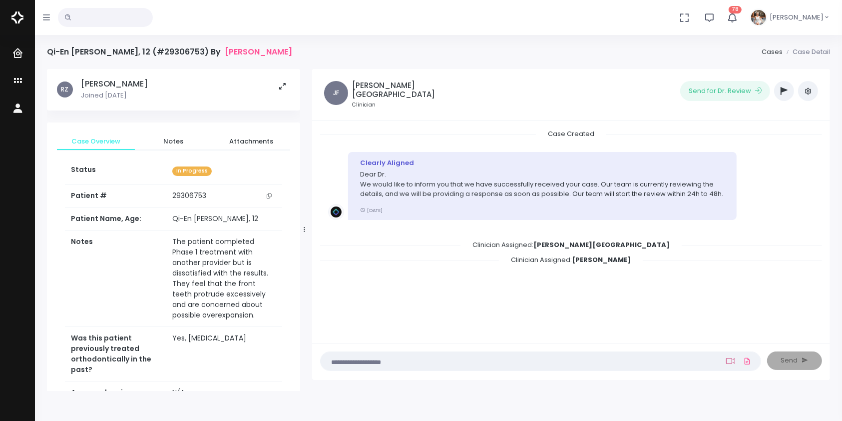
click at [734, 362] on icon at bounding box center [730, 361] width 9 height 8
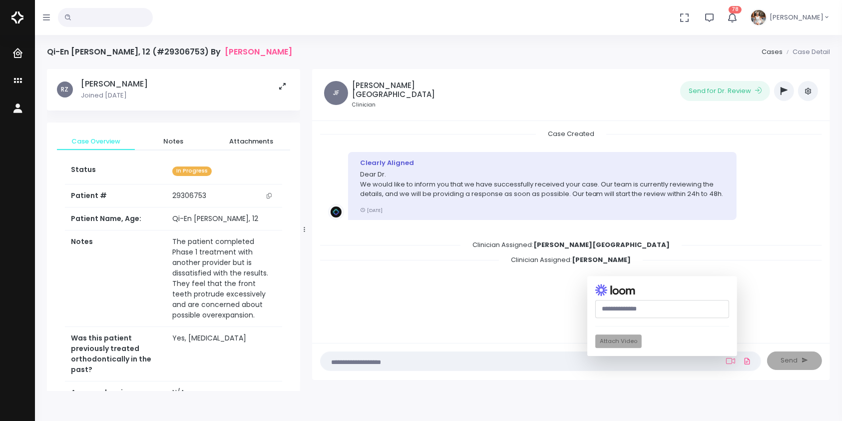
click at [634, 303] on input "text" at bounding box center [662, 309] width 134 height 18
paste input "**********"
type input "**********"
click at [613, 341] on button "Attach Video" at bounding box center [618, 341] width 46 height 13
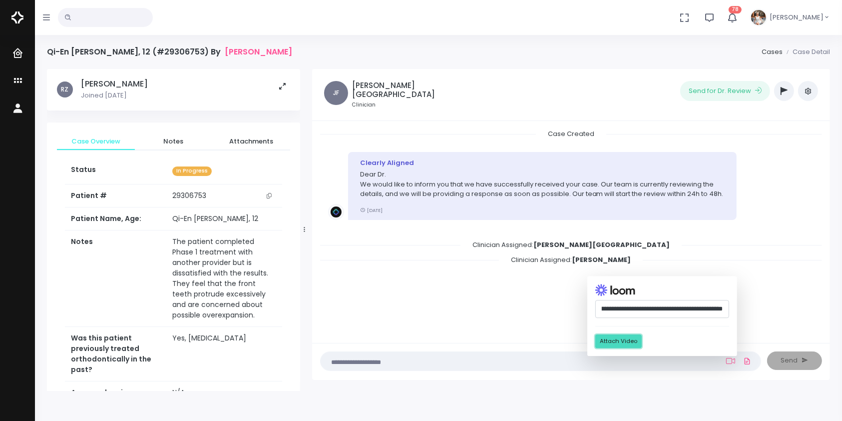
scroll to position [0, 0]
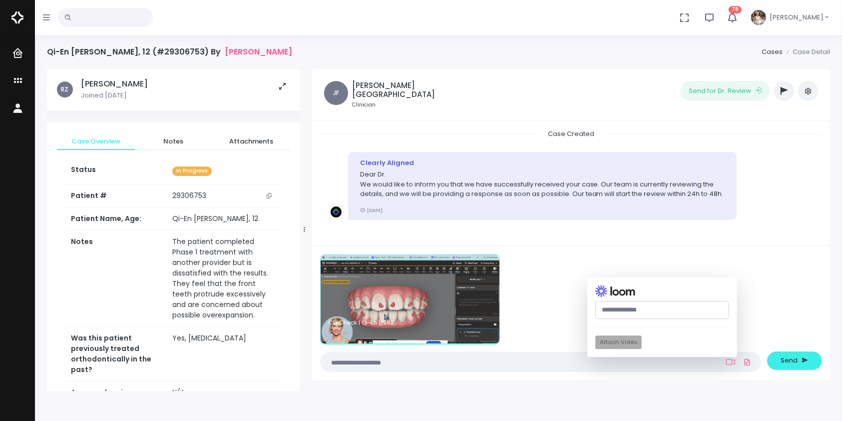
click at [431, 365] on textarea at bounding box center [521, 361] width 389 height 11
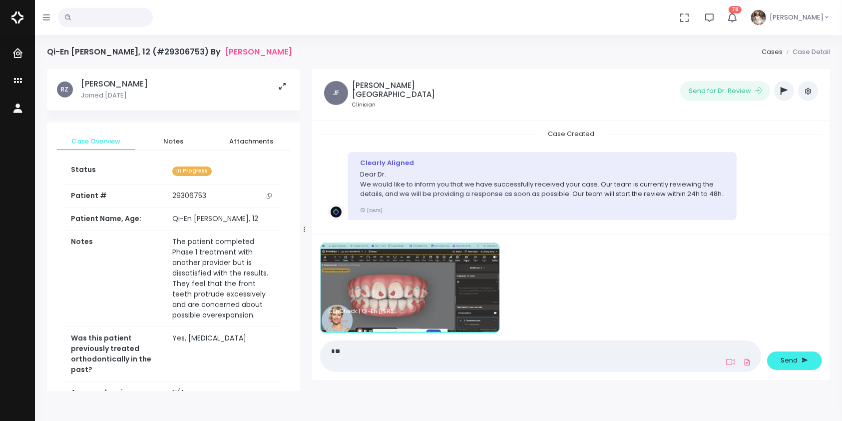
type textarea "*"
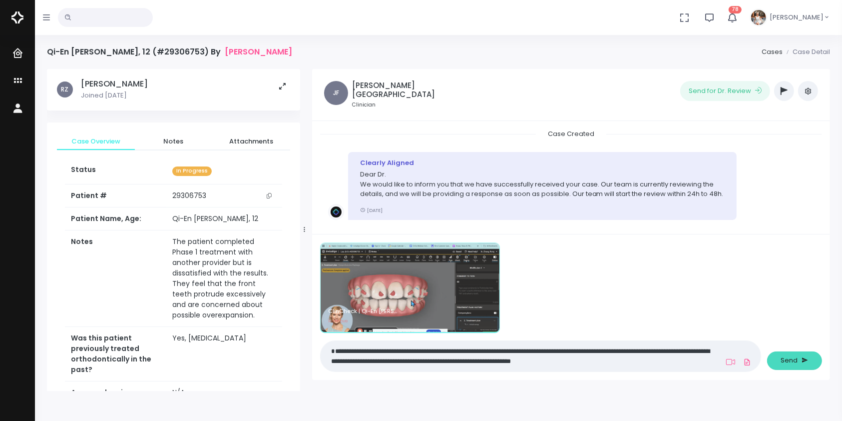
type textarea "**********"
click at [795, 362] on span "Send" at bounding box center [789, 360] width 17 height 10
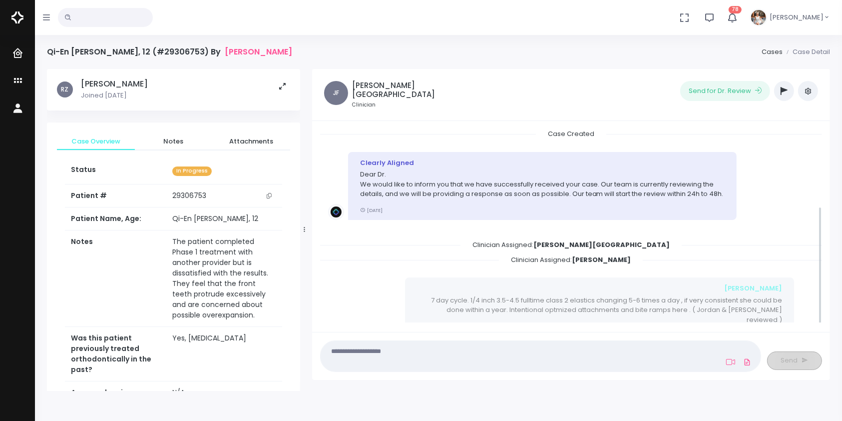
scroll to position [127, 0]
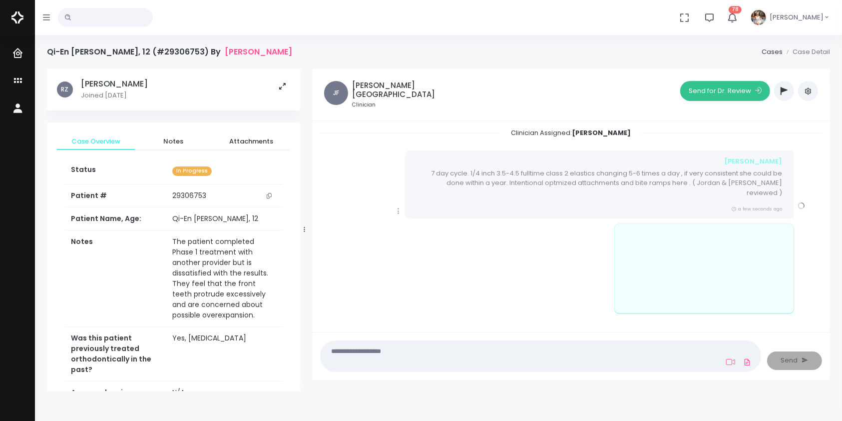
click at [746, 87] on button "Send for Dr. Review" at bounding box center [725, 91] width 90 height 20
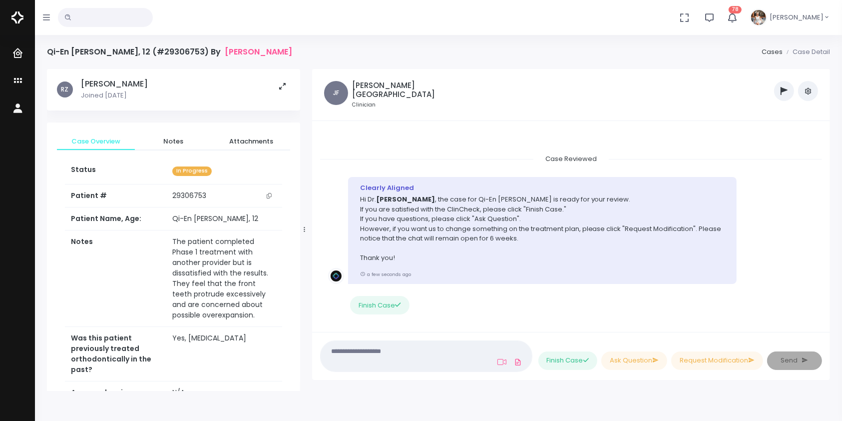
scroll to position [94, 0]
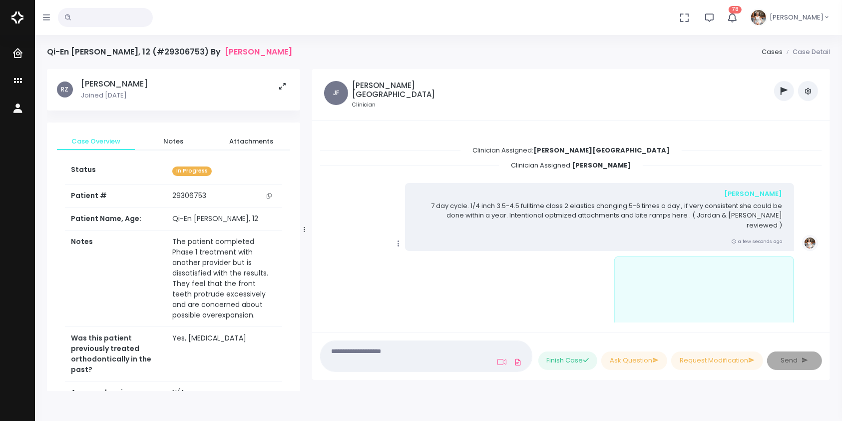
click at [400, 239] on icon "scrollable content" at bounding box center [398, 243] width 9 height 9
click at [422, 255] on link "Mark as Video Review" at bounding box center [445, 262] width 104 height 15
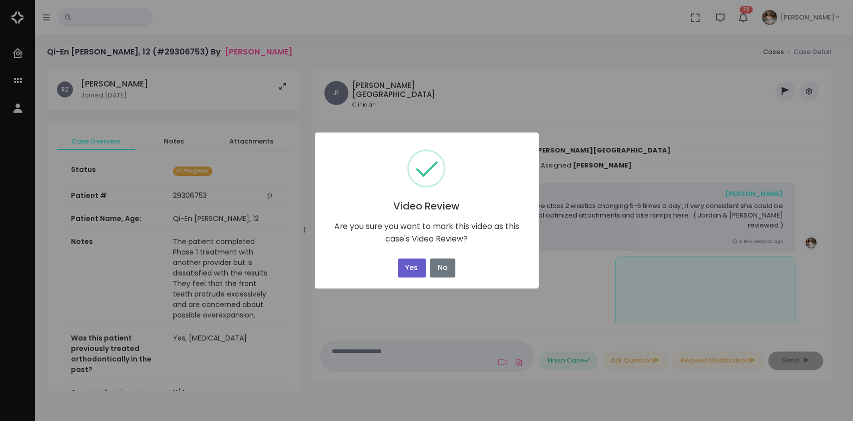
click at [404, 269] on button "Yes" at bounding box center [412, 267] width 28 height 19
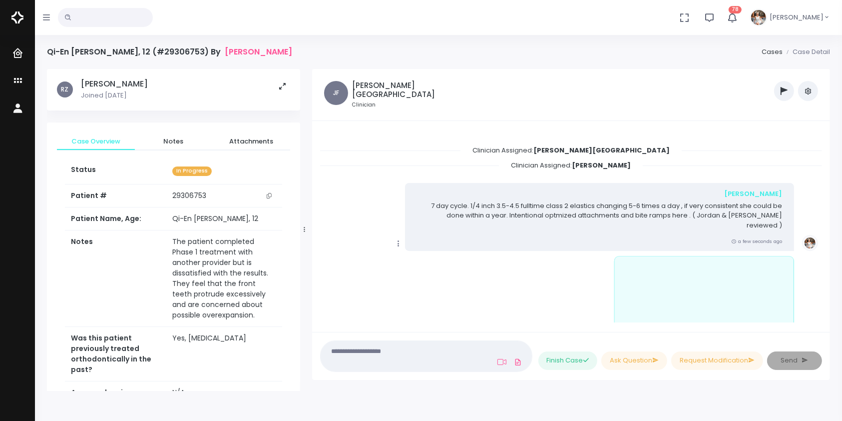
click at [782, 91] on icon "button" at bounding box center [784, 91] width 7 height 8
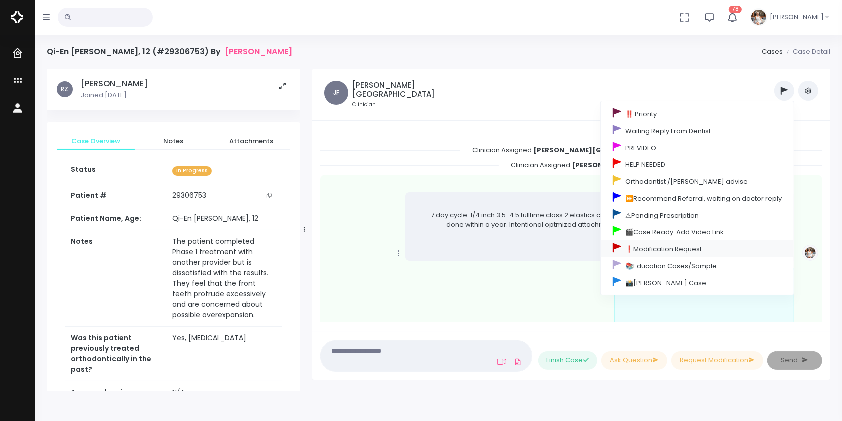
scroll to position [326, 0]
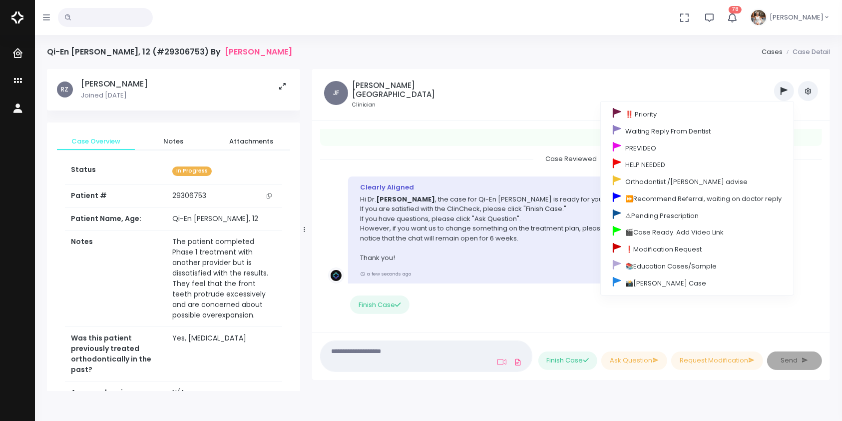
click at [697, 93] on ul "‼️ Priority Waiting Reply From Dentist PREVIDEO HELP NEEDED Orthodontist /Dr Sc…" at bounding box center [655, 91] width 326 height 20
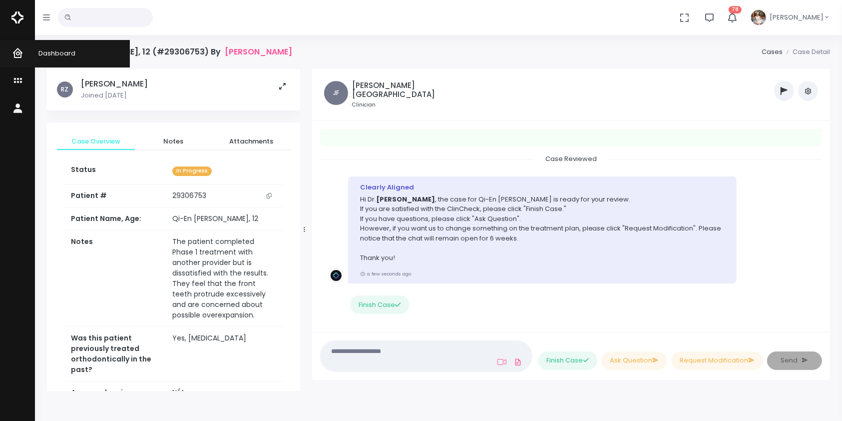
click at [24, 48] on icon "scrollable content" at bounding box center [19, 53] width 14 height 12
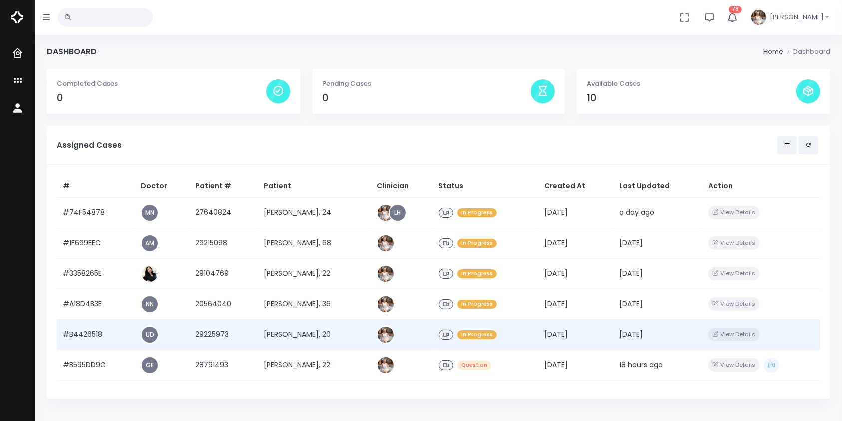
click at [84, 331] on td "#B4426518" at bounding box center [96, 334] width 78 height 30
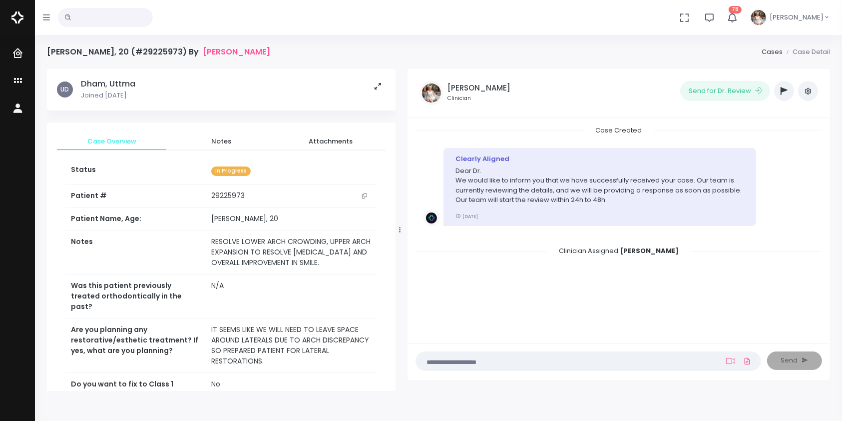
drag, startPoint x: 305, startPoint y: 230, endPoint x: 354, endPoint y: 269, distance: 62.2
click at [400, 226] on icon at bounding box center [399, 229] width 1 height 6
